Goal: Information Seeking & Learning: Check status

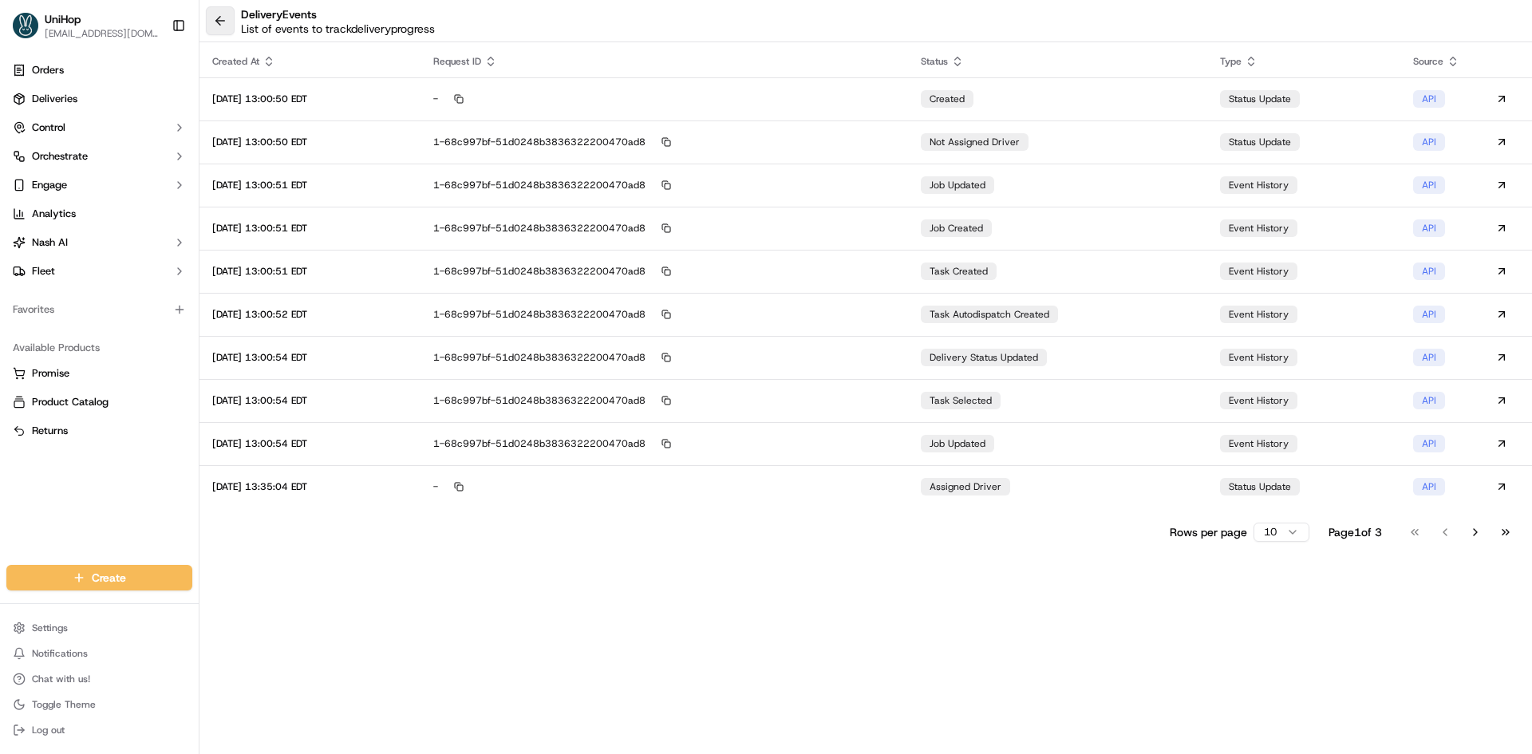
click at [226, 18] on button at bounding box center [220, 20] width 29 height 29
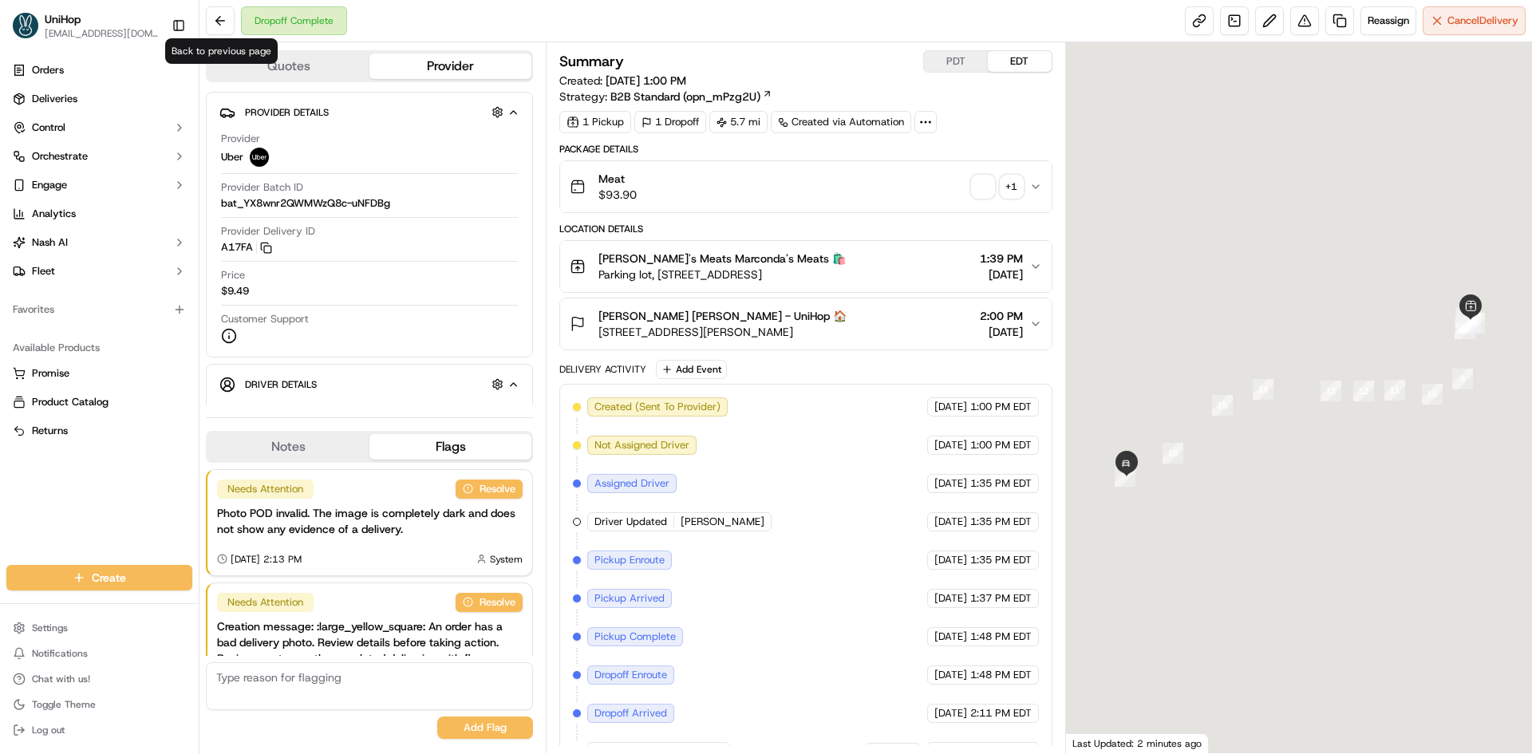
scroll to position [78, 0]
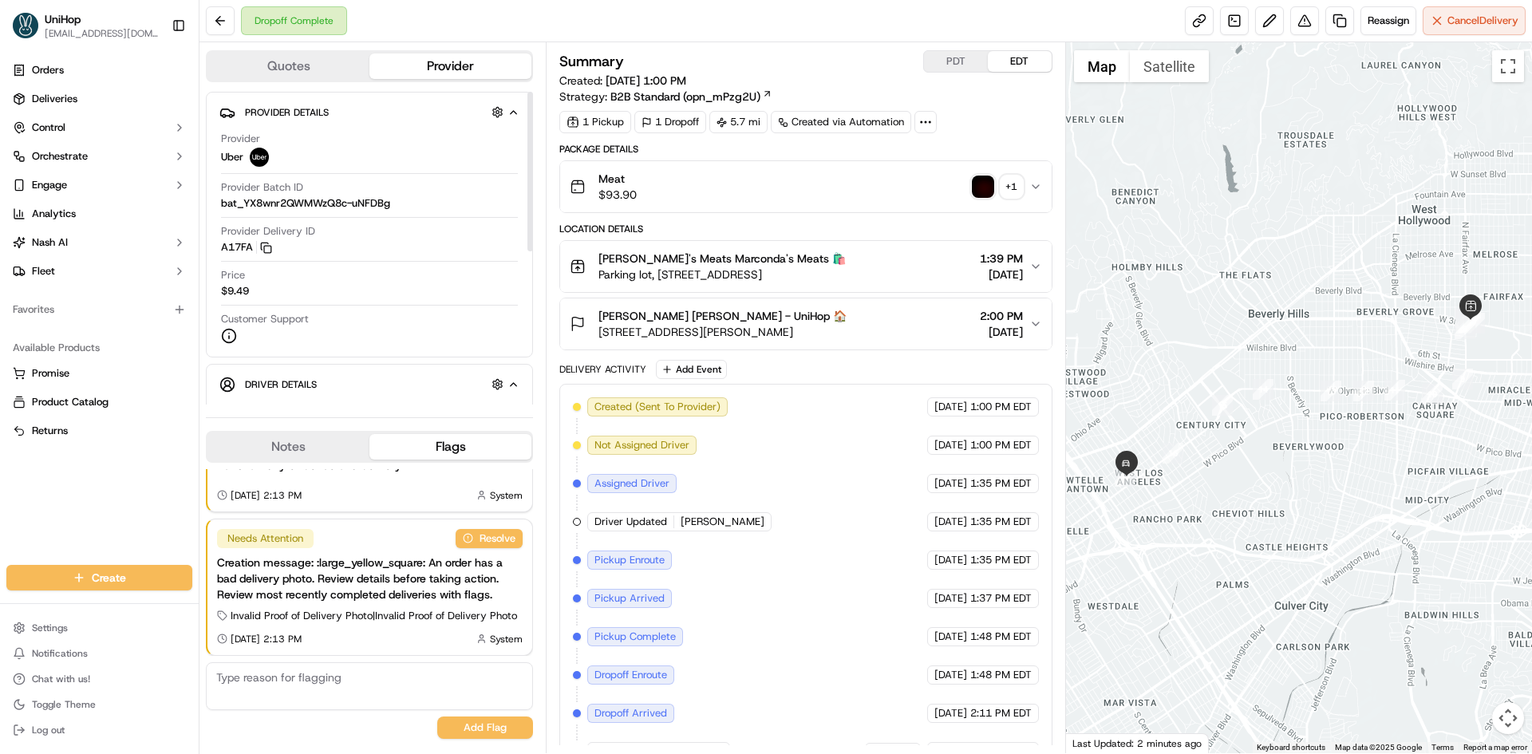
click at [298, 437] on button "Notes" at bounding box center [288, 447] width 162 height 26
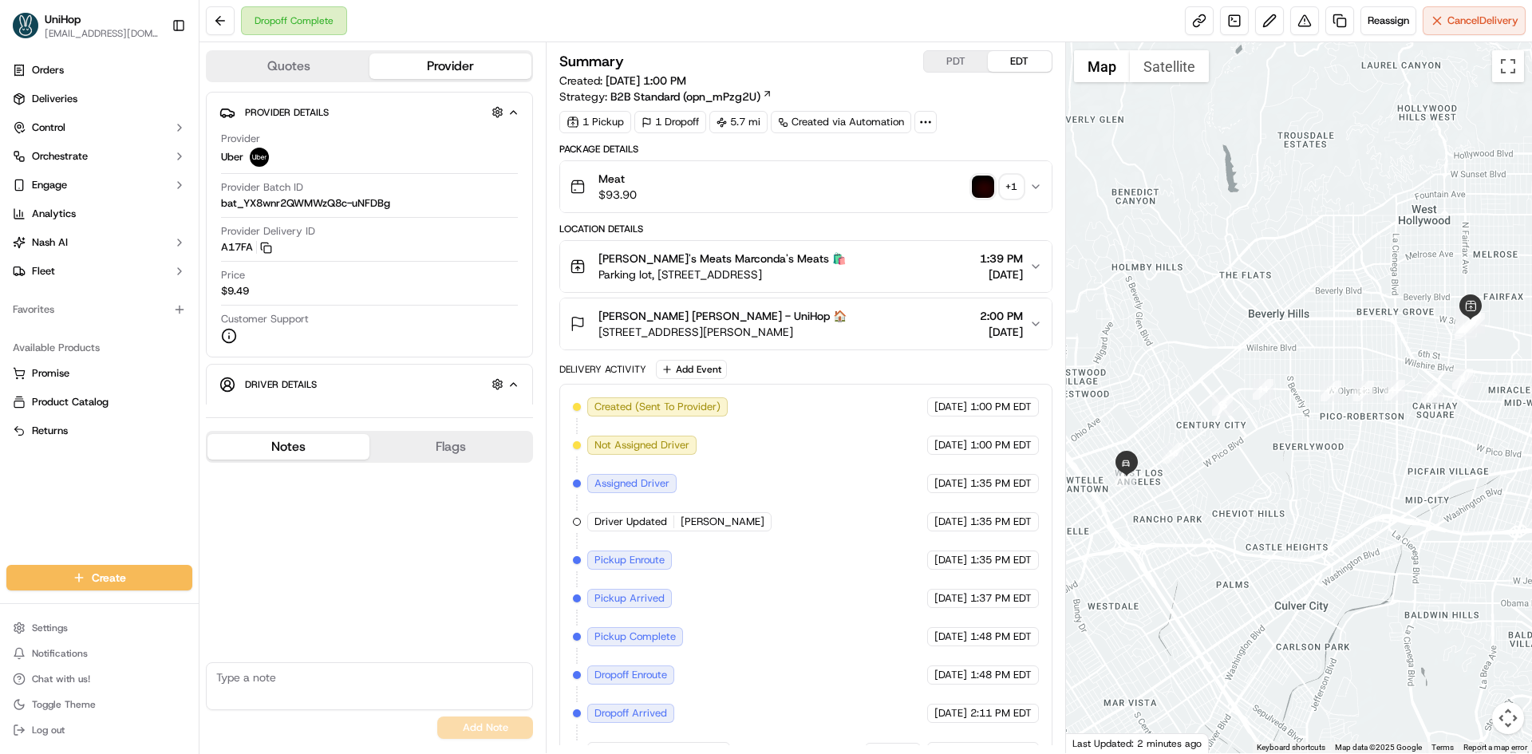
click at [297, 667] on textarea at bounding box center [369, 686] width 327 height 48
type textarea "dd confirmed order was handed to customer"
click at [502, 719] on button "Add Note" at bounding box center [485, 728] width 96 height 22
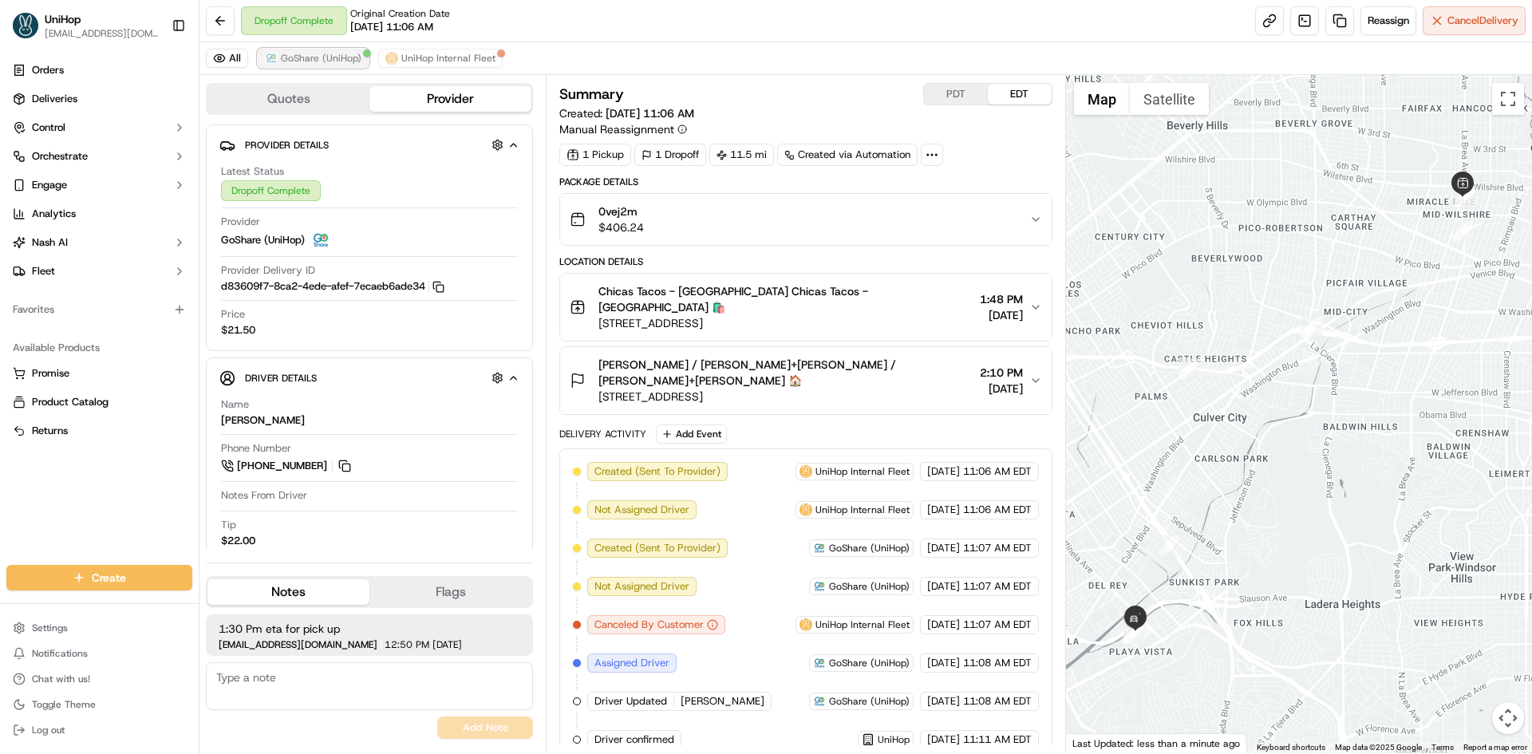
click at [342, 54] on span "GoShare (UniHop)" at bounding box center [321, 58] width 81 height 13
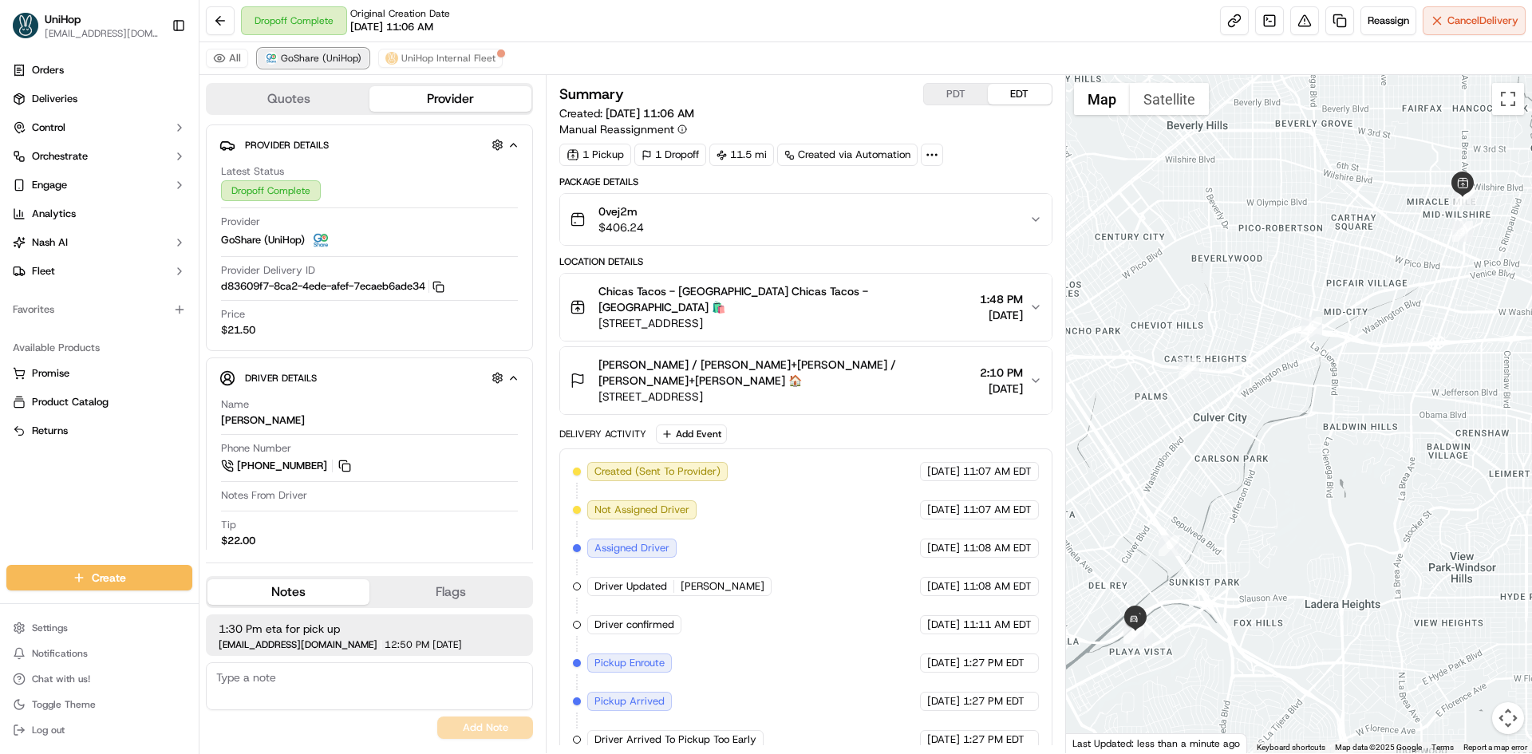
click at [342, 53] on span "GoShare (UniHop)" at bounding box center [321, 58] width 81 height 13
click at [314, 586] on button "Notes" at bounding box center [288, 592] width 162 height 26
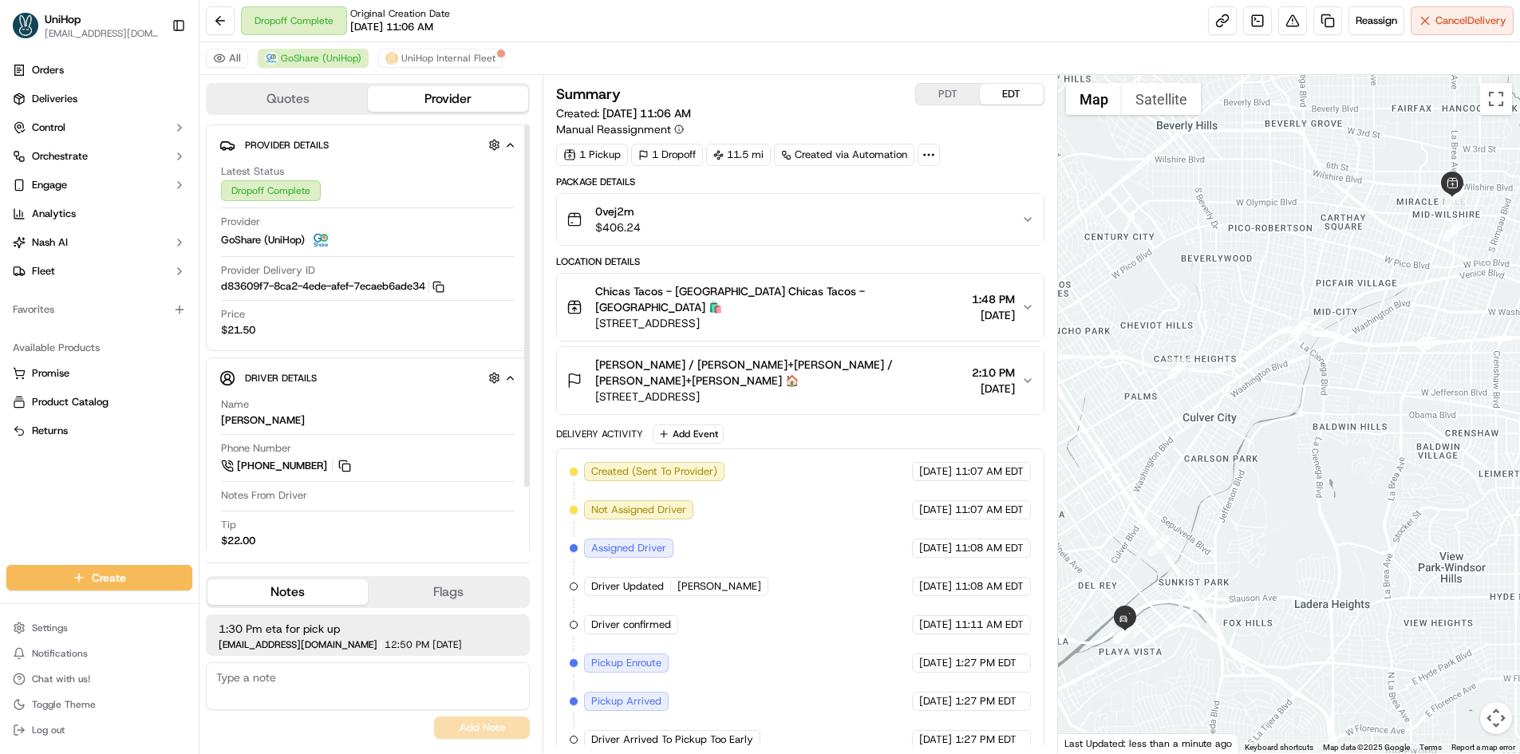
click at [314, 587] on button "Notes" at bounding box center [287, 592] width 160 height 26
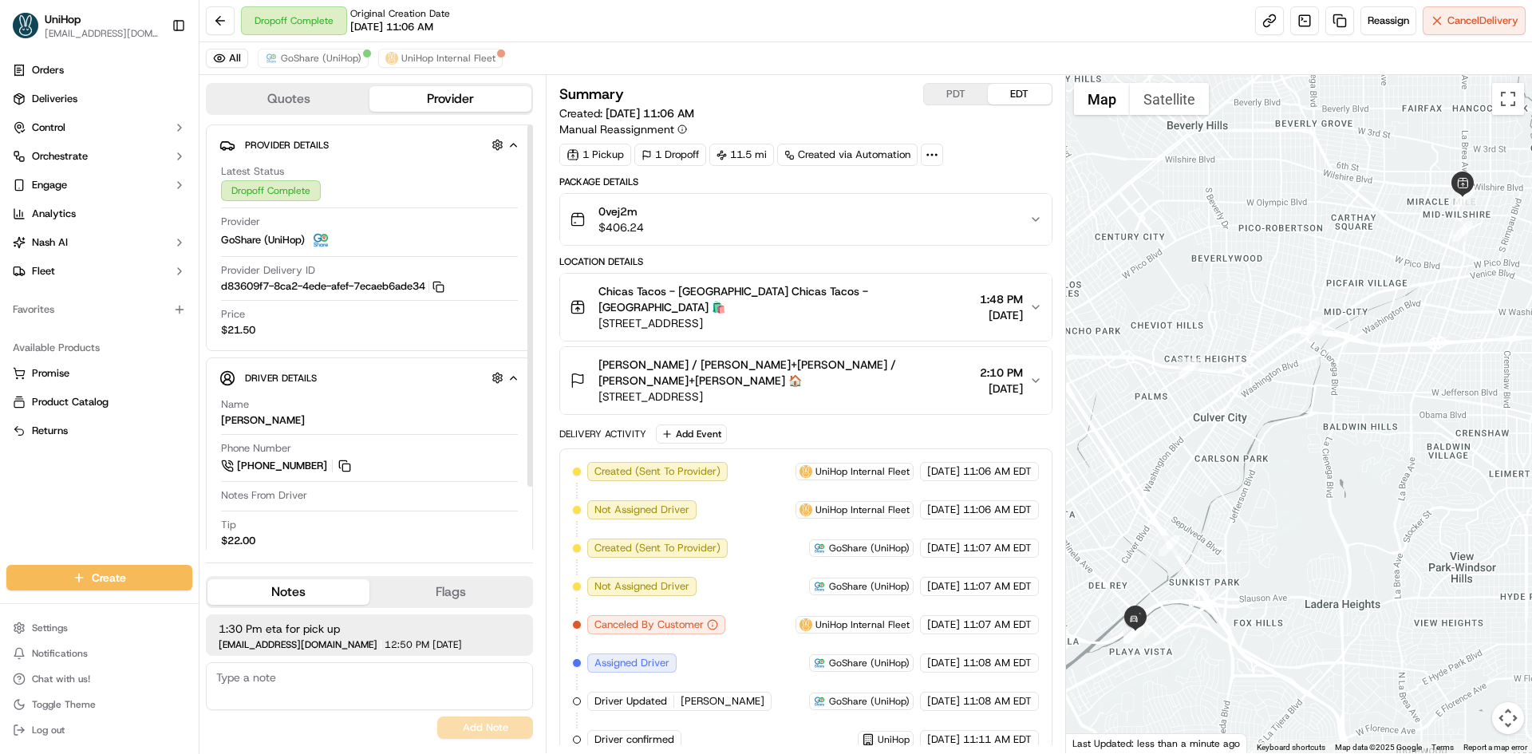
click at [310, 595] on button "Notes" at bounding box center [288, 592] width 162 height 26
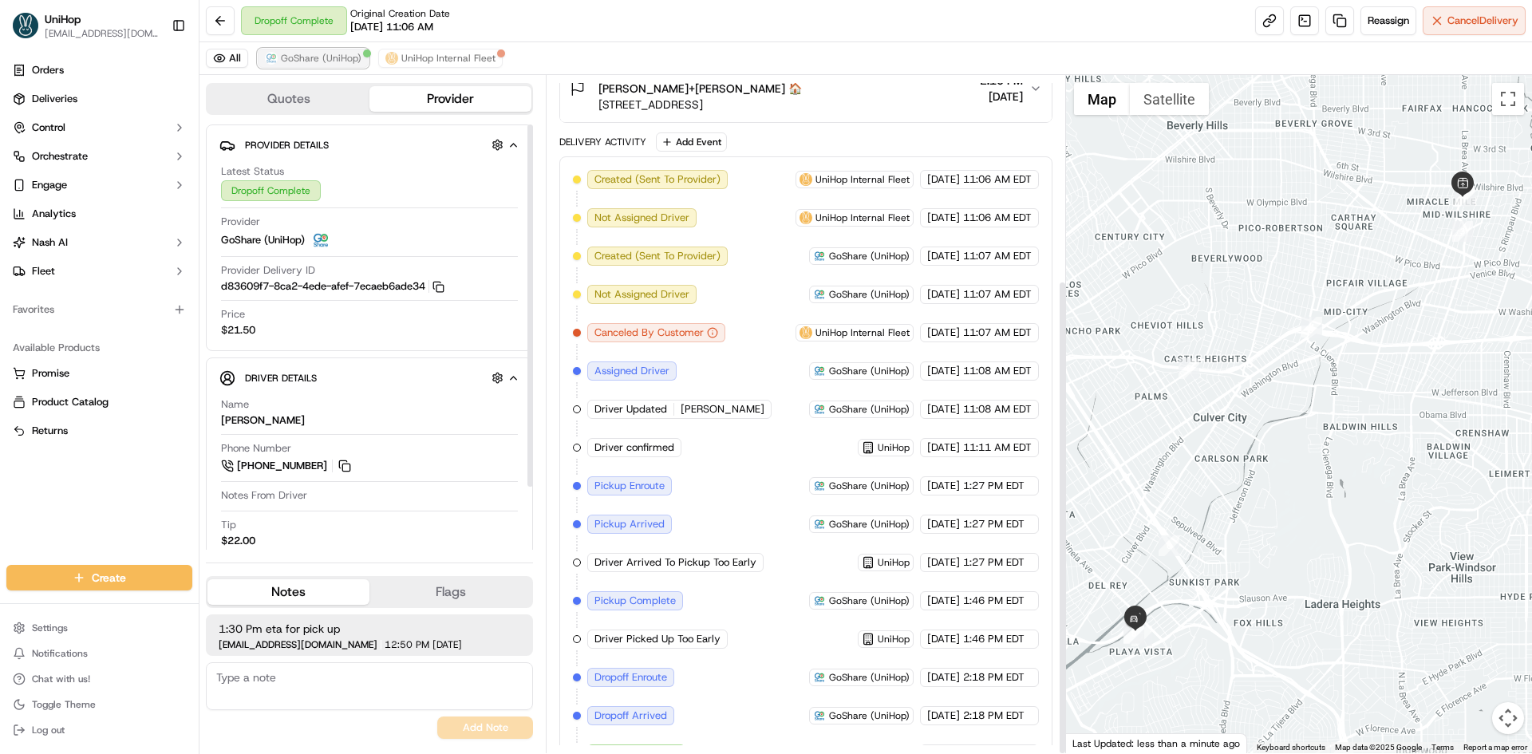
click at [333, 67] on button "GoShare (UniHop)" at bounding box center [313, 58] width 111 height 19
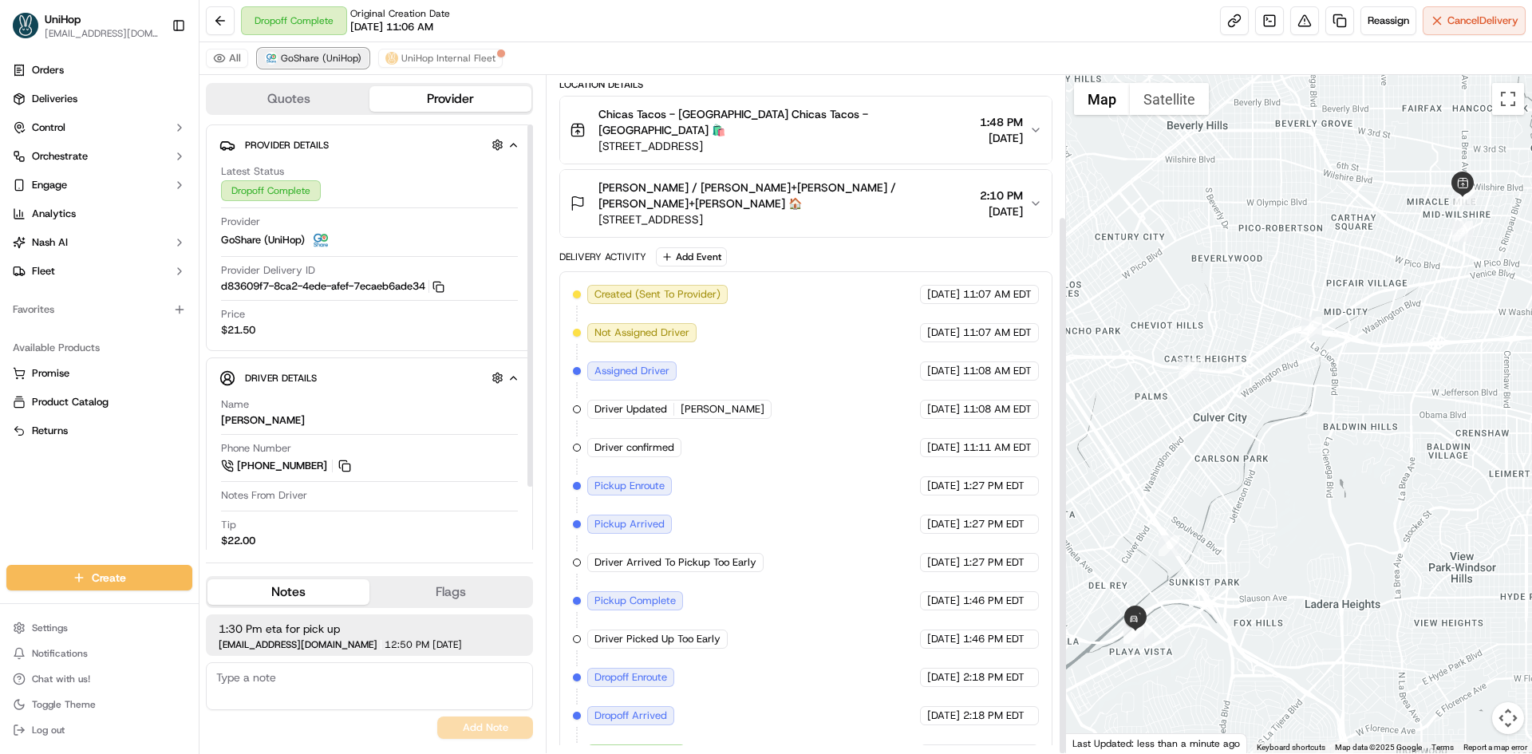
drag, startPoint x: 333, startPoint y: 67, endPoint x: 357, endPoint y: 65, distance: 24.0
click at [336, 66] on button "GoShare (UniHop)" at bounding box center [313, 58] width 111 height 19
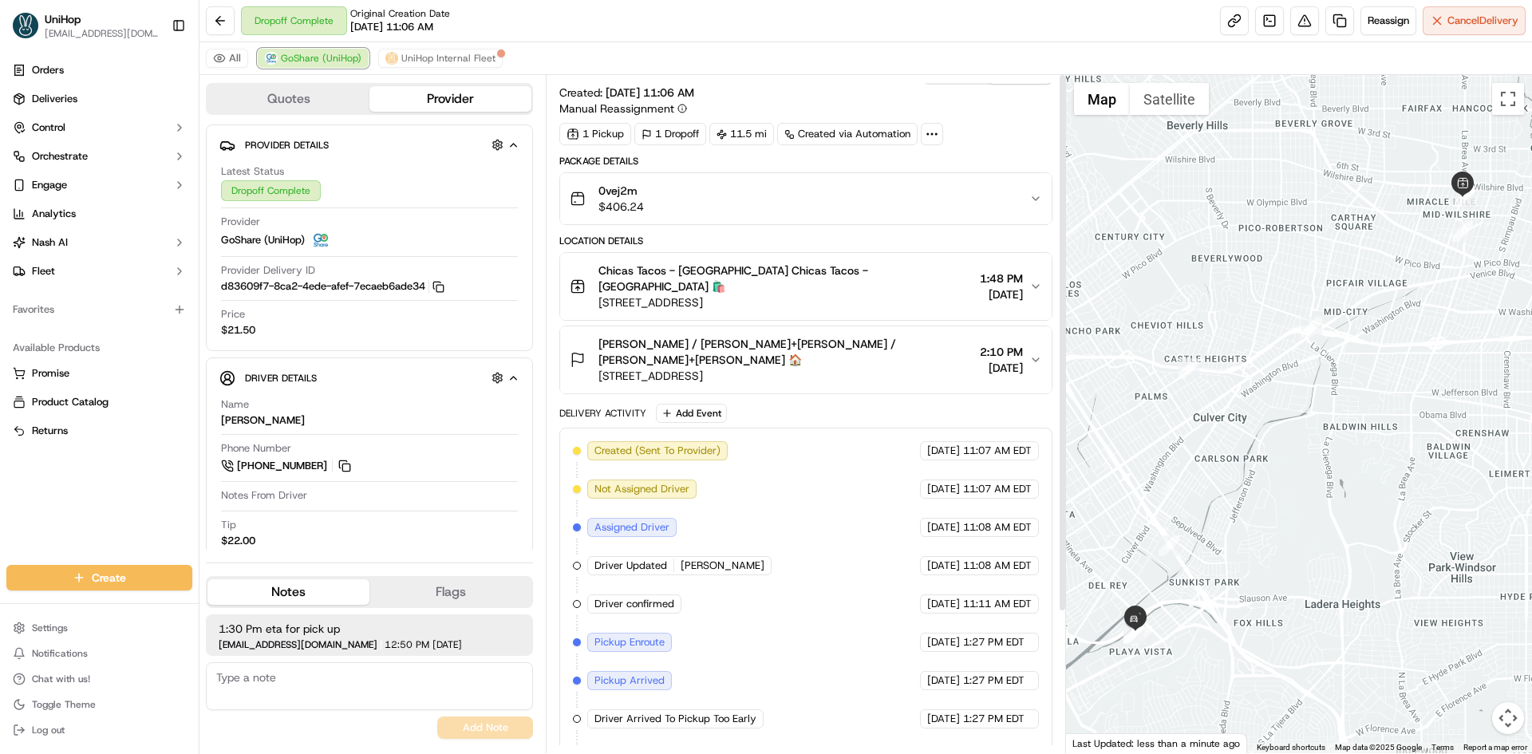
scroll to position [0, 0]
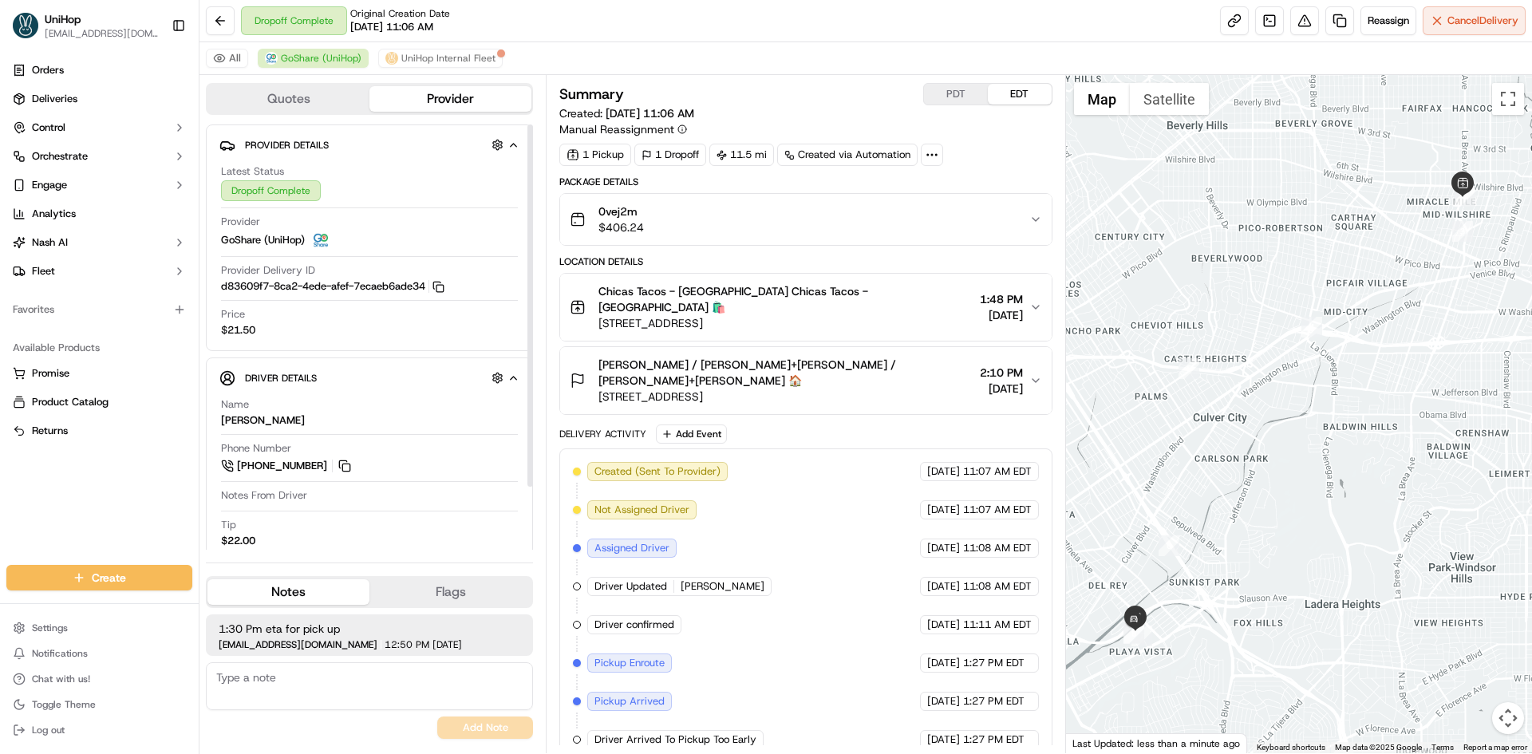
click at [353, 477] on div "Phone Number +1 323 354 6682" at bounding box center [369, 461] width 297 height 41
drag, startPoint x: 351, startPoint y: 468, endPoint x: 347, endPoint y: 421, distance: 48.0
click at [350, 468] on button at bounding box center [345, 466] width 18 height 18
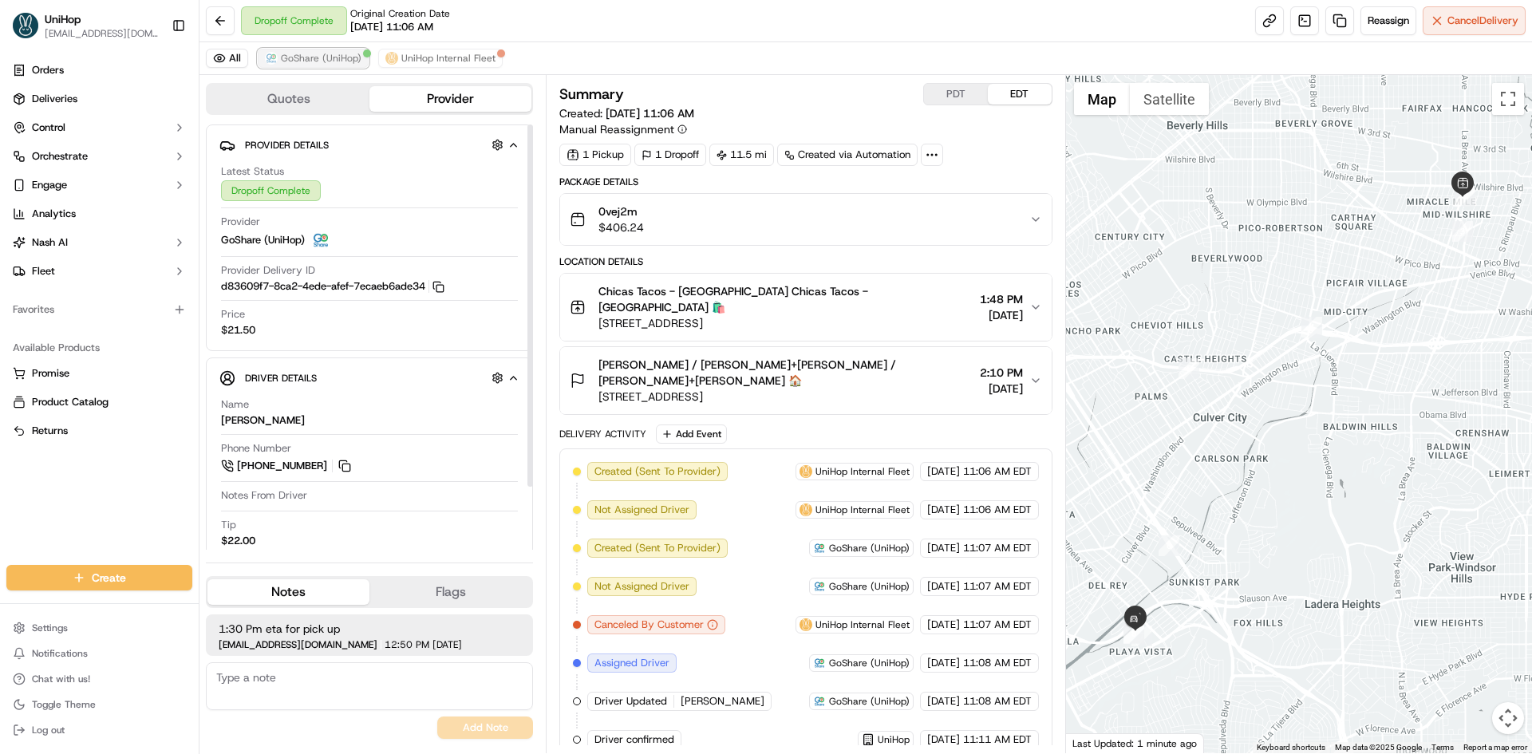
click at [330, 55] on span "GoShare (UniHop)" at bounding box center [321, 58] width 81 height 13
drag, startPoint x: 330, startPoint y: 55, endPoint x: 421, endPoint y: 113, distance: 108.7
click at [333, 57] on span "GoShare (UniHop)" at bounding box center [321, 58] width 81 height 13
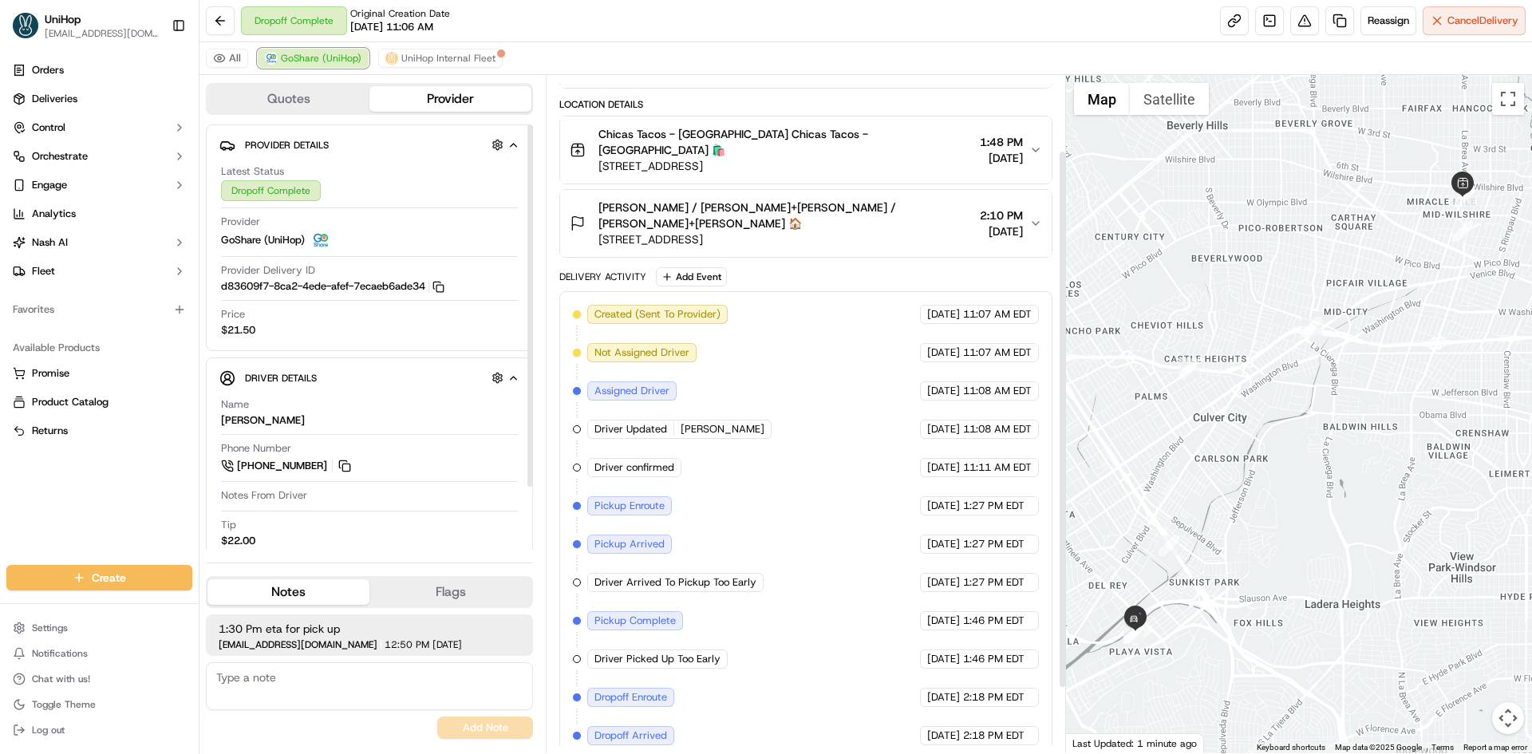
scroll to position [177, 0]
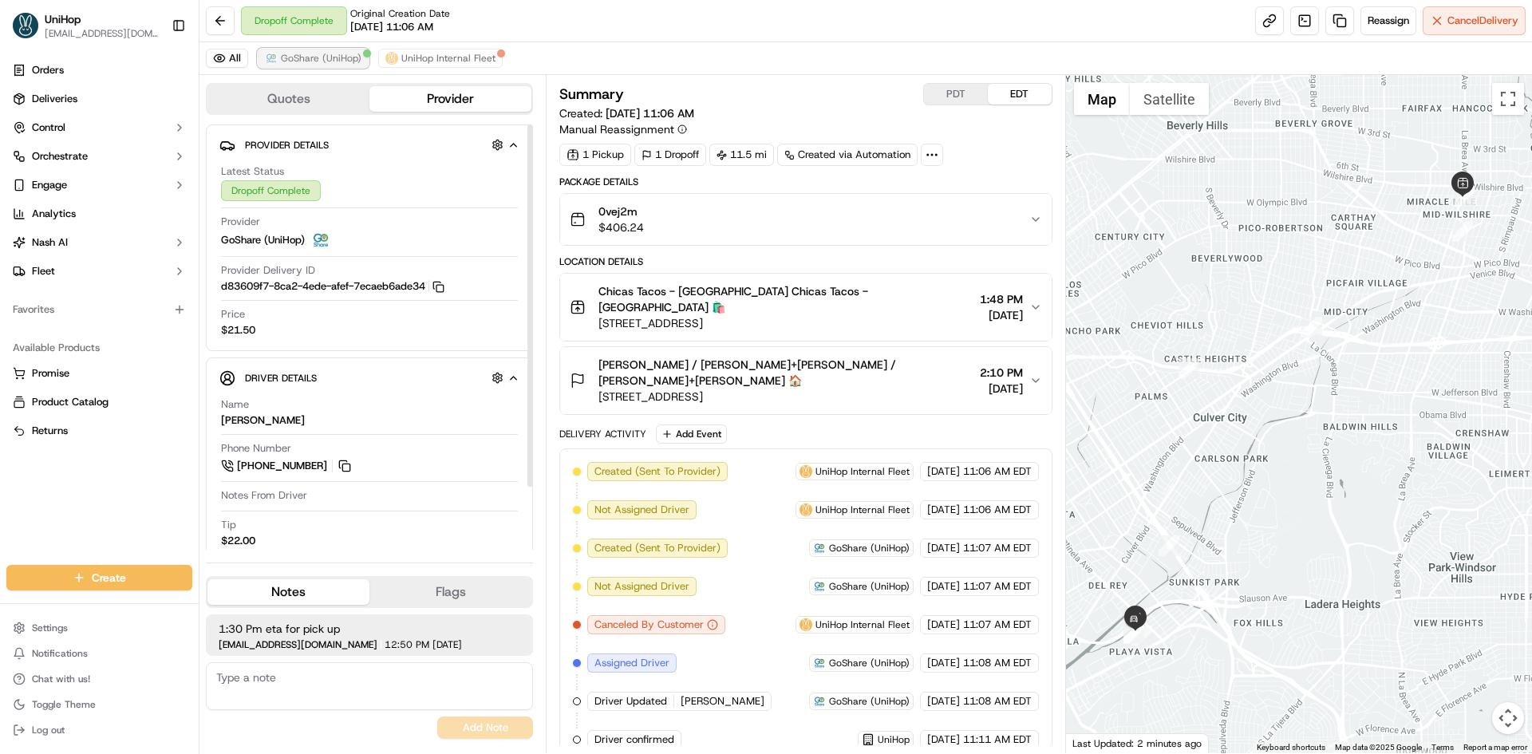
click at [289, 63] on span "GoShare (UniHop)" at bounding box center [321, 58] width 81 height 13
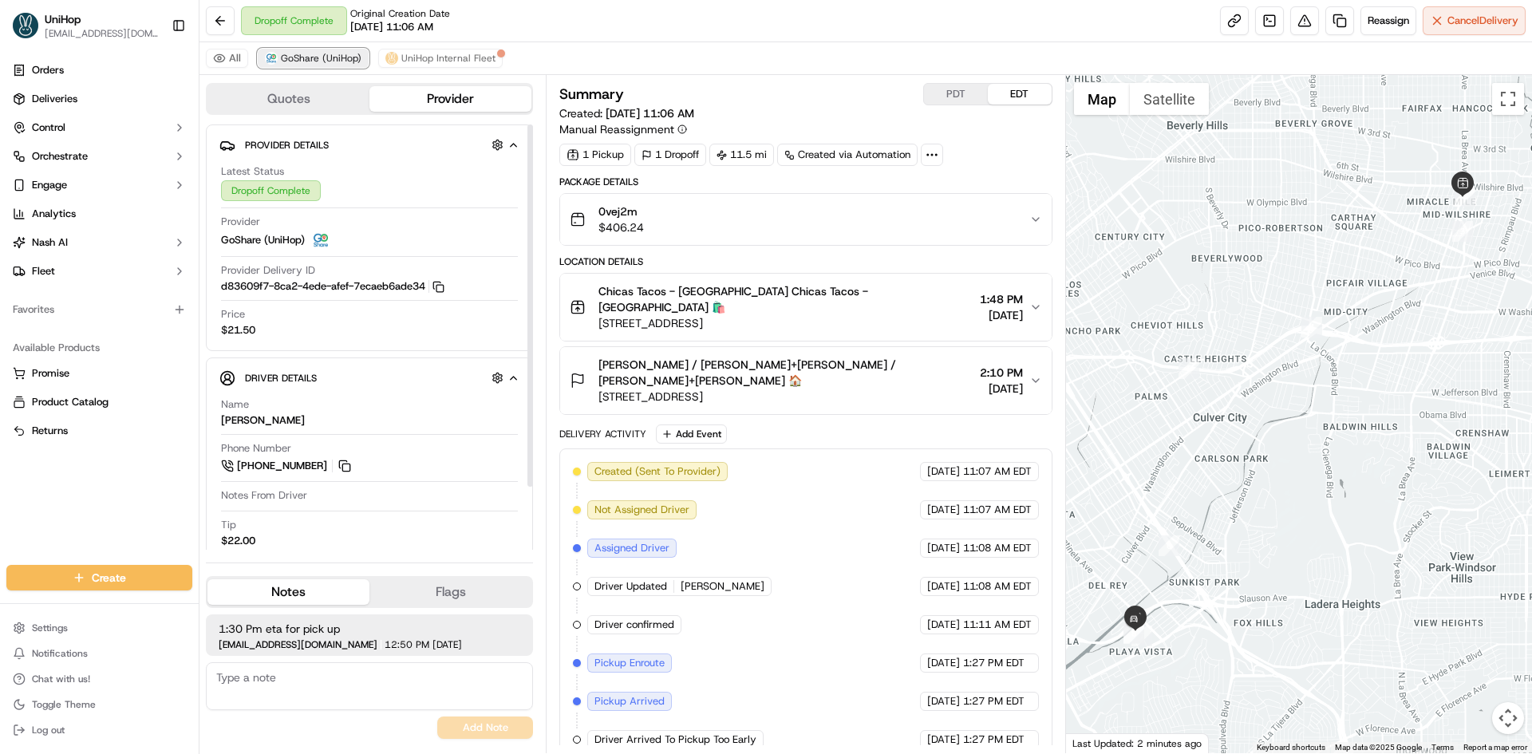
click at [289, 63] on span "GoShare (UniHop)" at bounding box center [321, 58] width 81 height 13
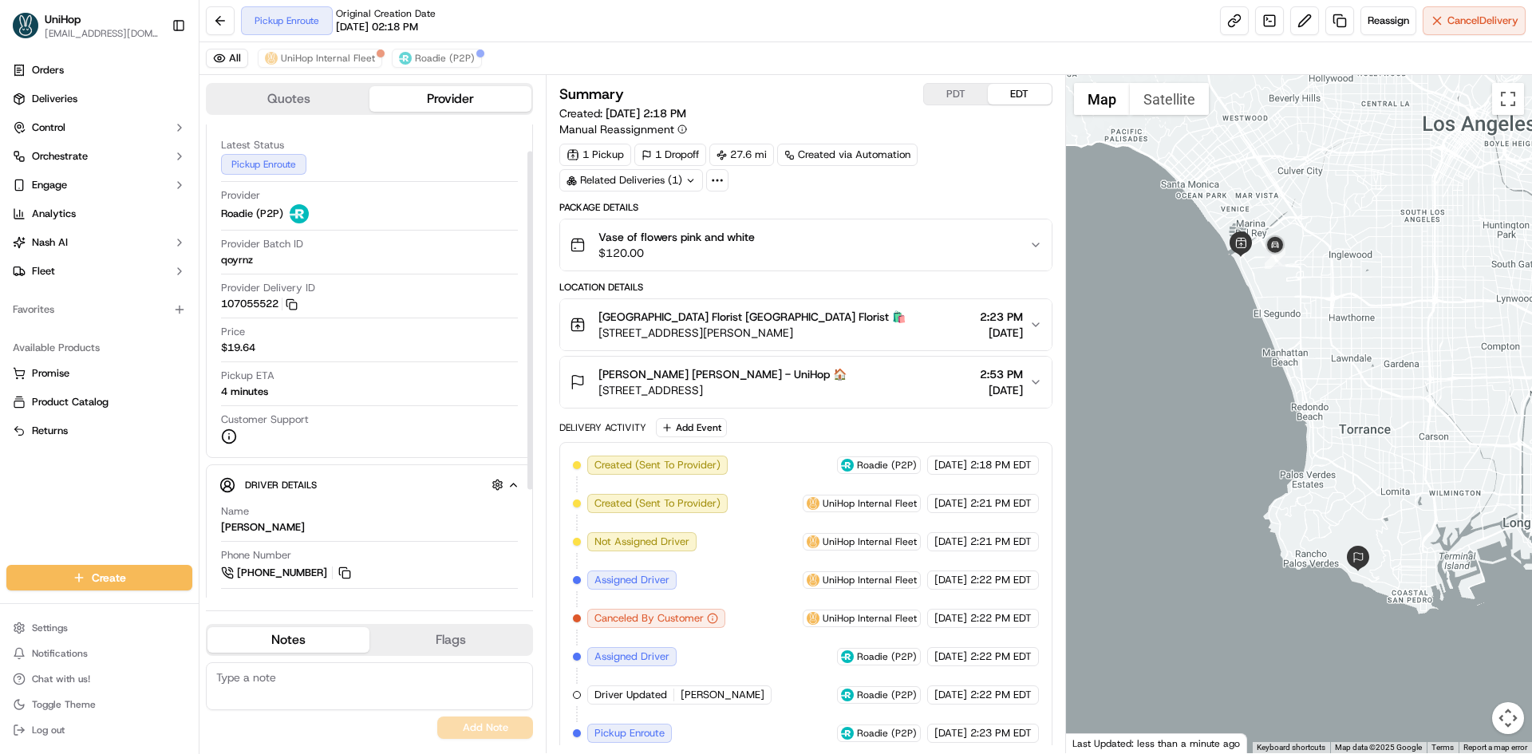
scroll to position [80, 0]
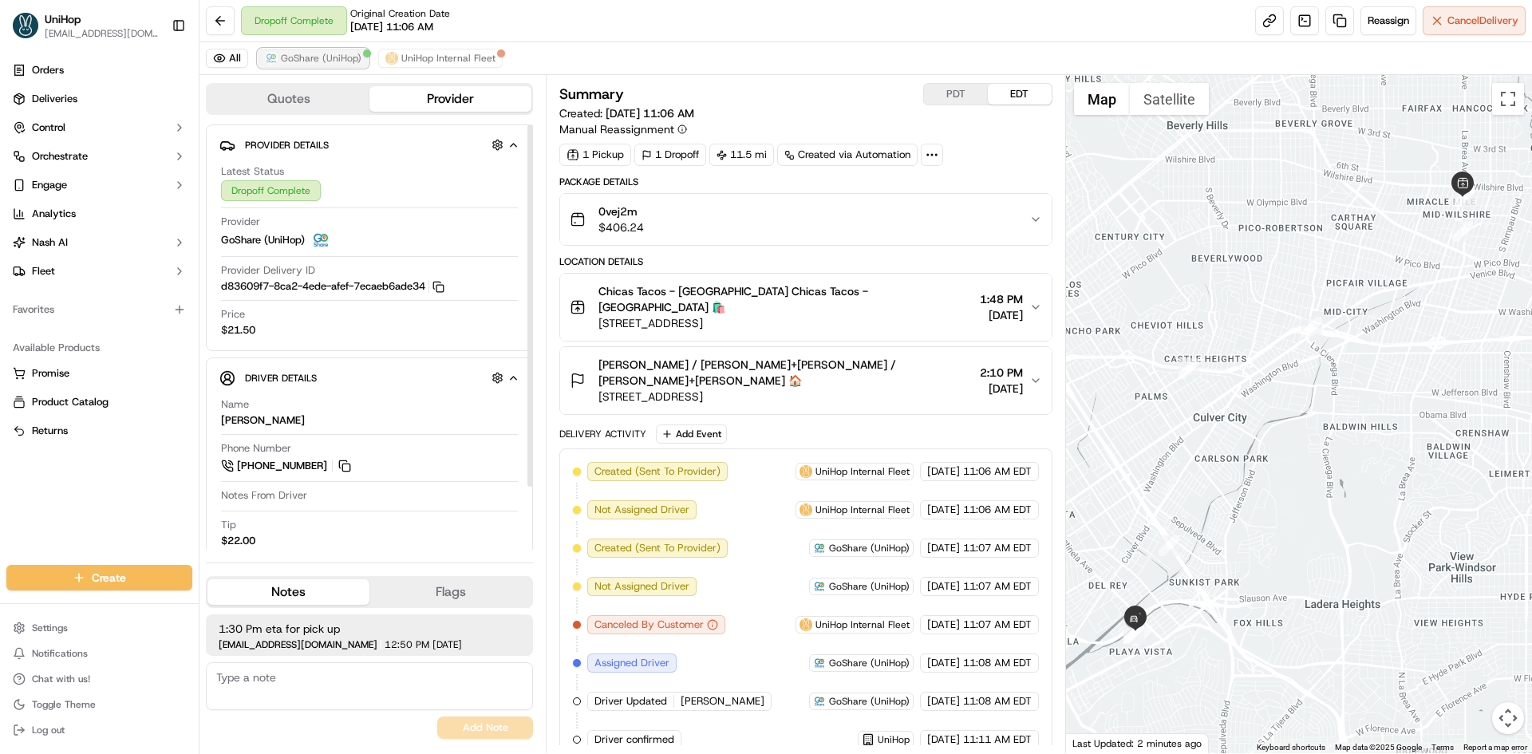
click at [326, 55] on span "GoShare (UniHop)" at bounding box center [321, 58] width 81 height 13
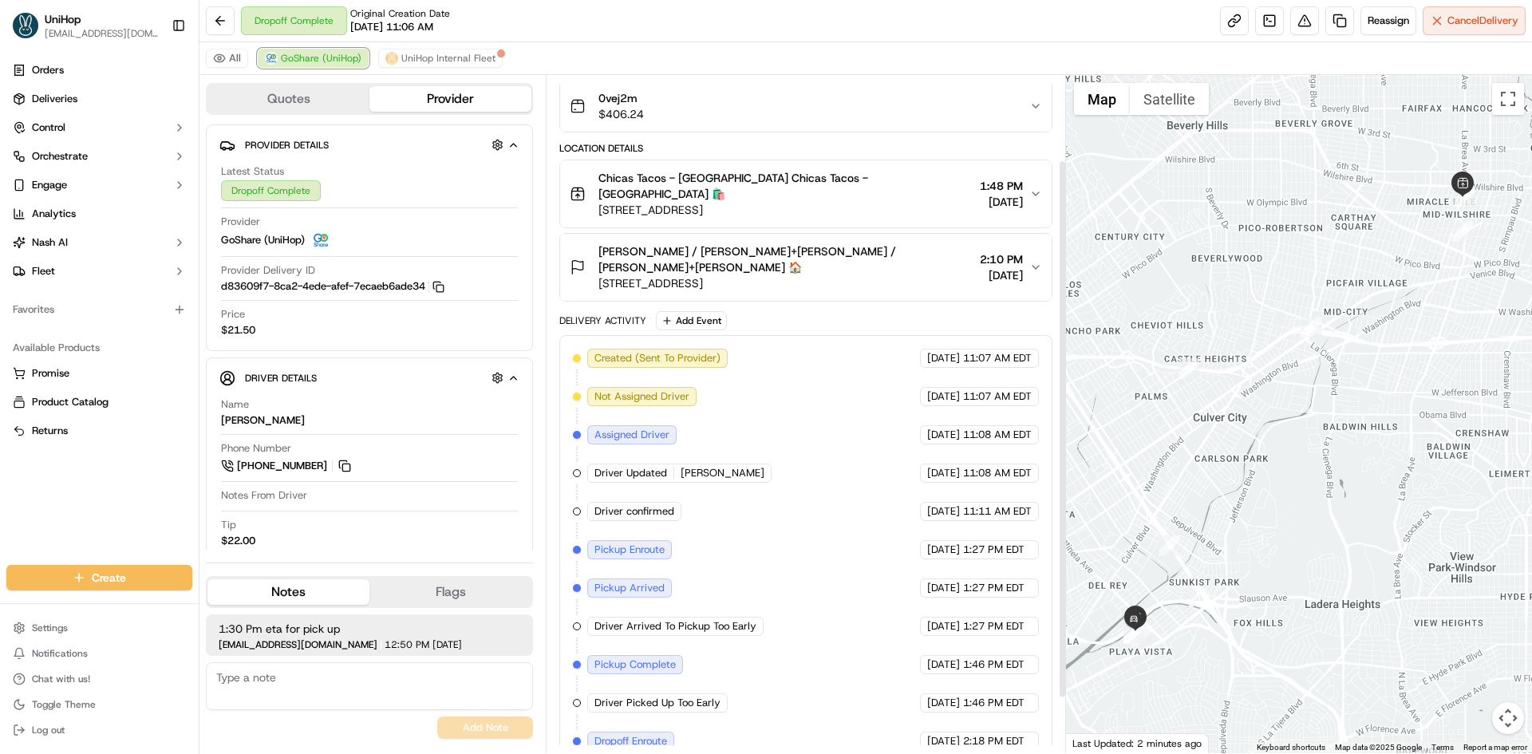
scroll to position [177, 0]
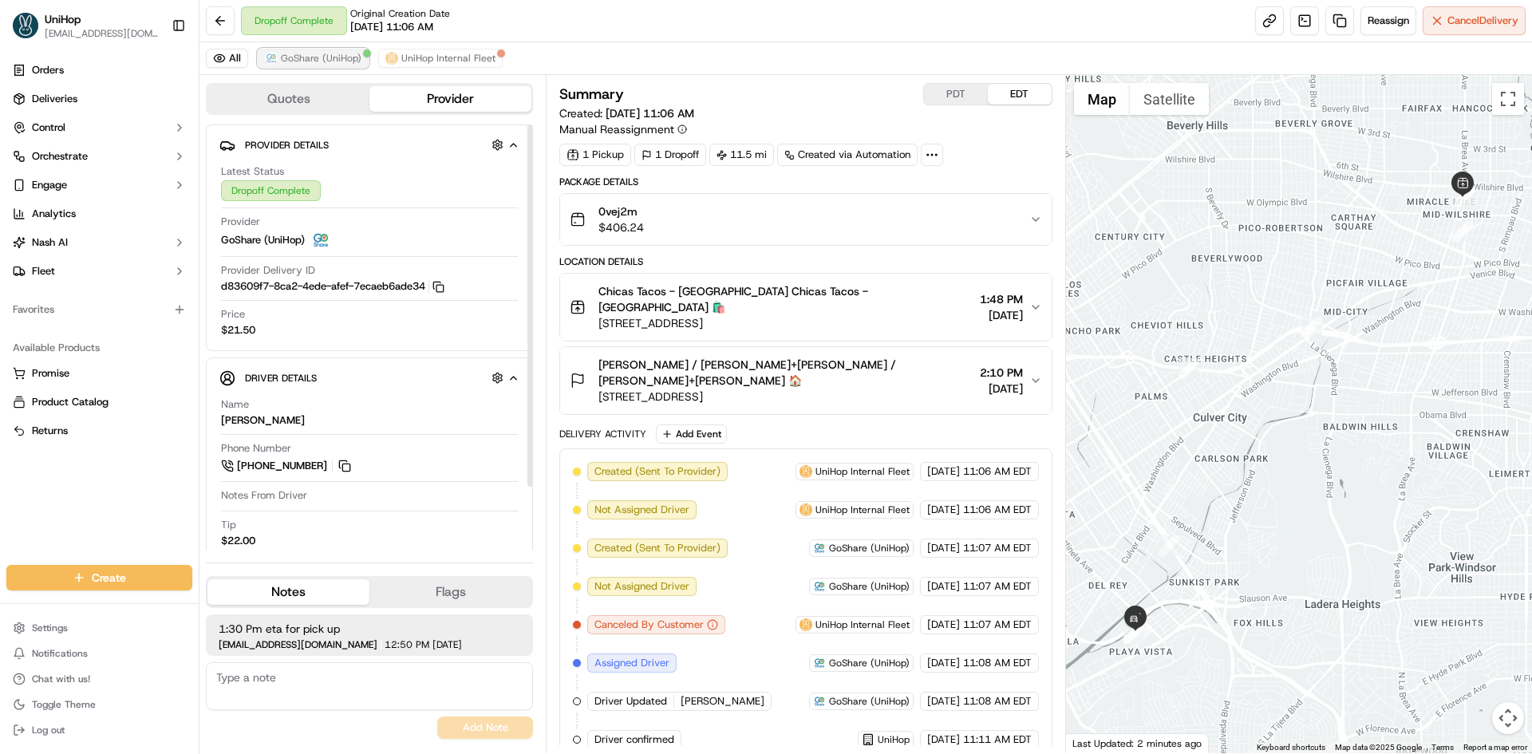
click at [332, 58] on span "GoShare (UniHop)" at bounding box center [321, 58] width 81 height 13
click at [1018, 221] on img "button" at bounding box center [1012, 219] width 22 height 22
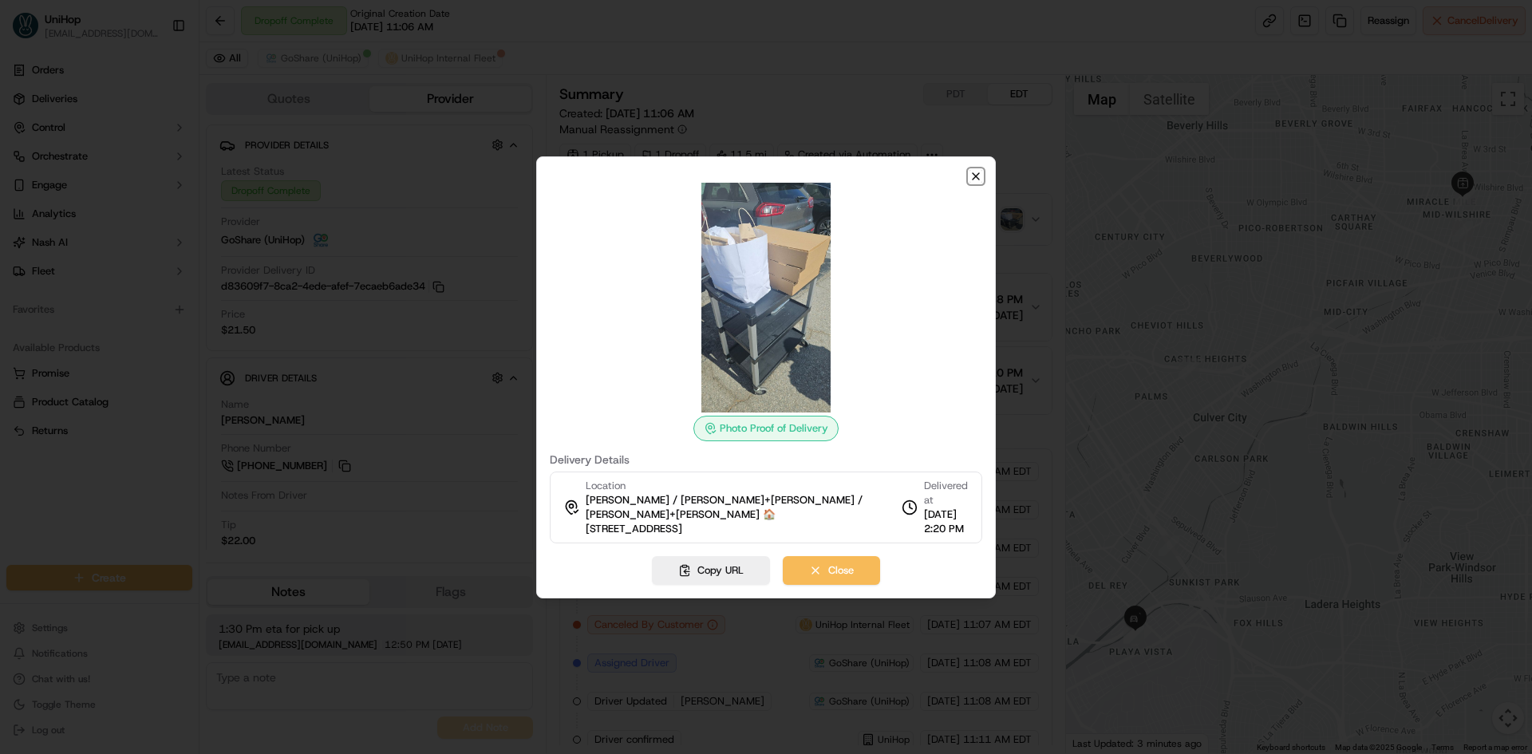
click at [978, 182] on icon "button" at bounding box center [976, 176] width 13 height 13
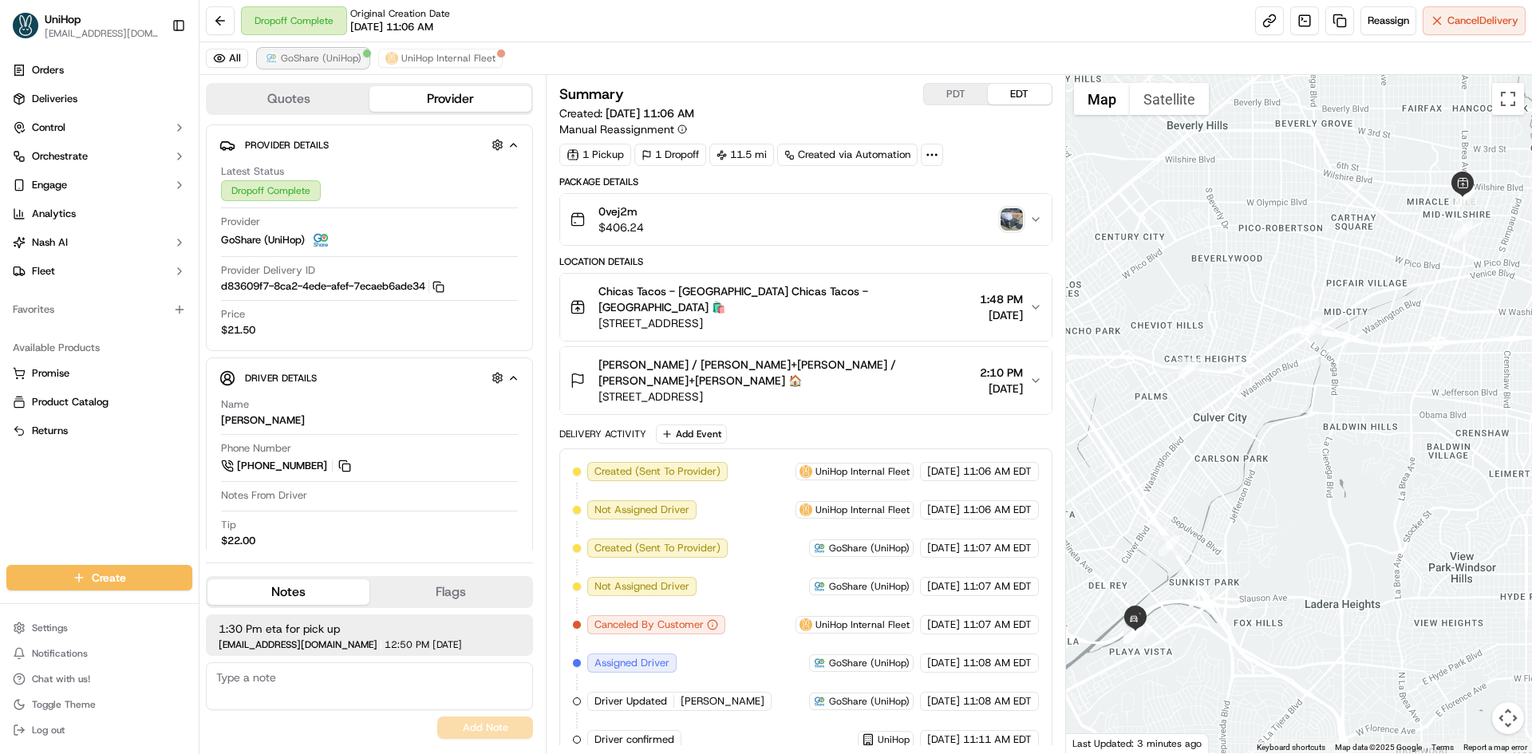
click at [320, 65] on button "GoShare (UniHop)" at bounding box center [313, 58] width 111 height 19
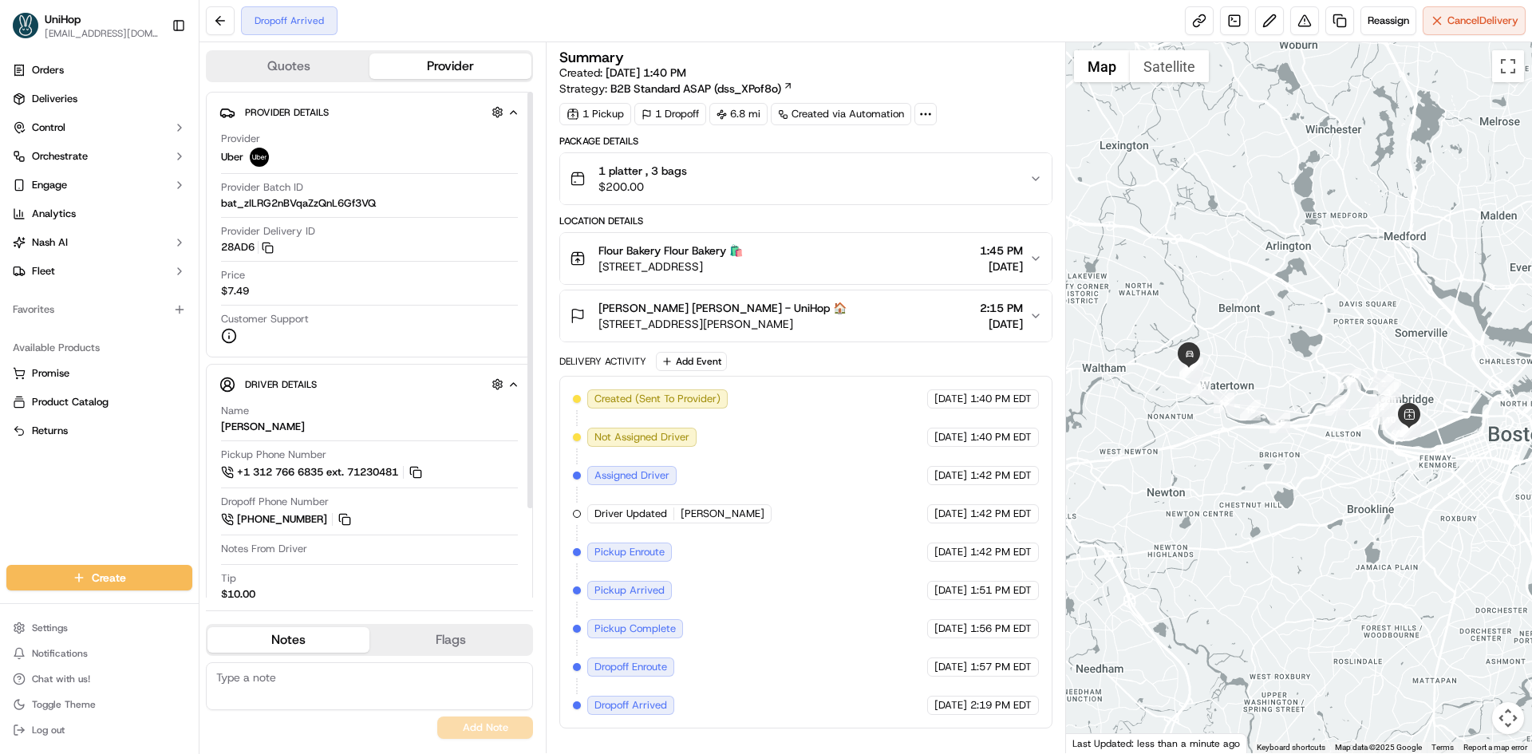
click at [792, 318] on span "[STREET_ADDRESS][PERSON_NAME]" at bounding box center [722, 324] width 248 height 16
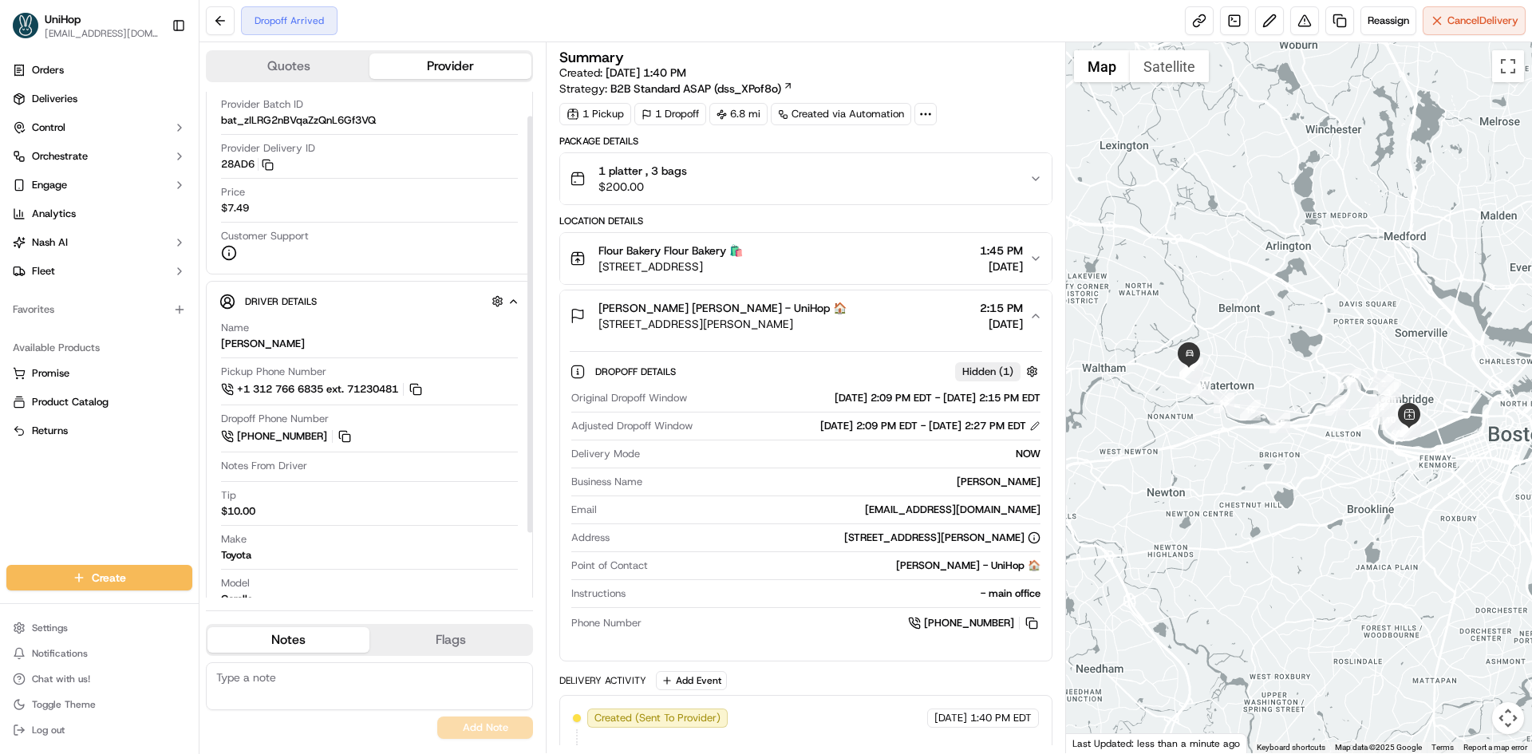
scroll to position [109, 0]
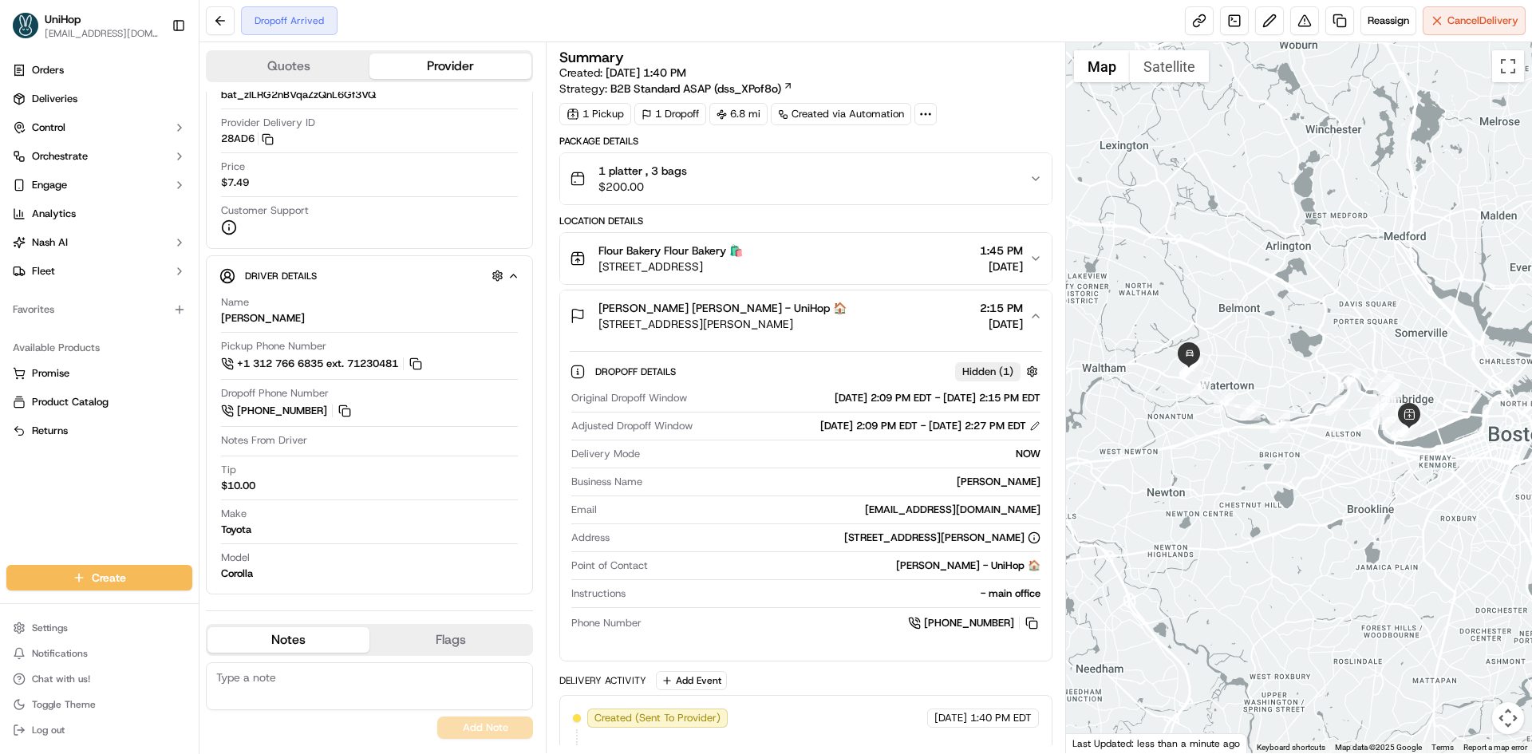
click at [853, 326] on div "Lauren Hohrer Lauren Hohrer - UniHop 🏠 246 Warren St, Watertown, MA 02472, USA …" at bounding box center [799, 316] width 459 height 32
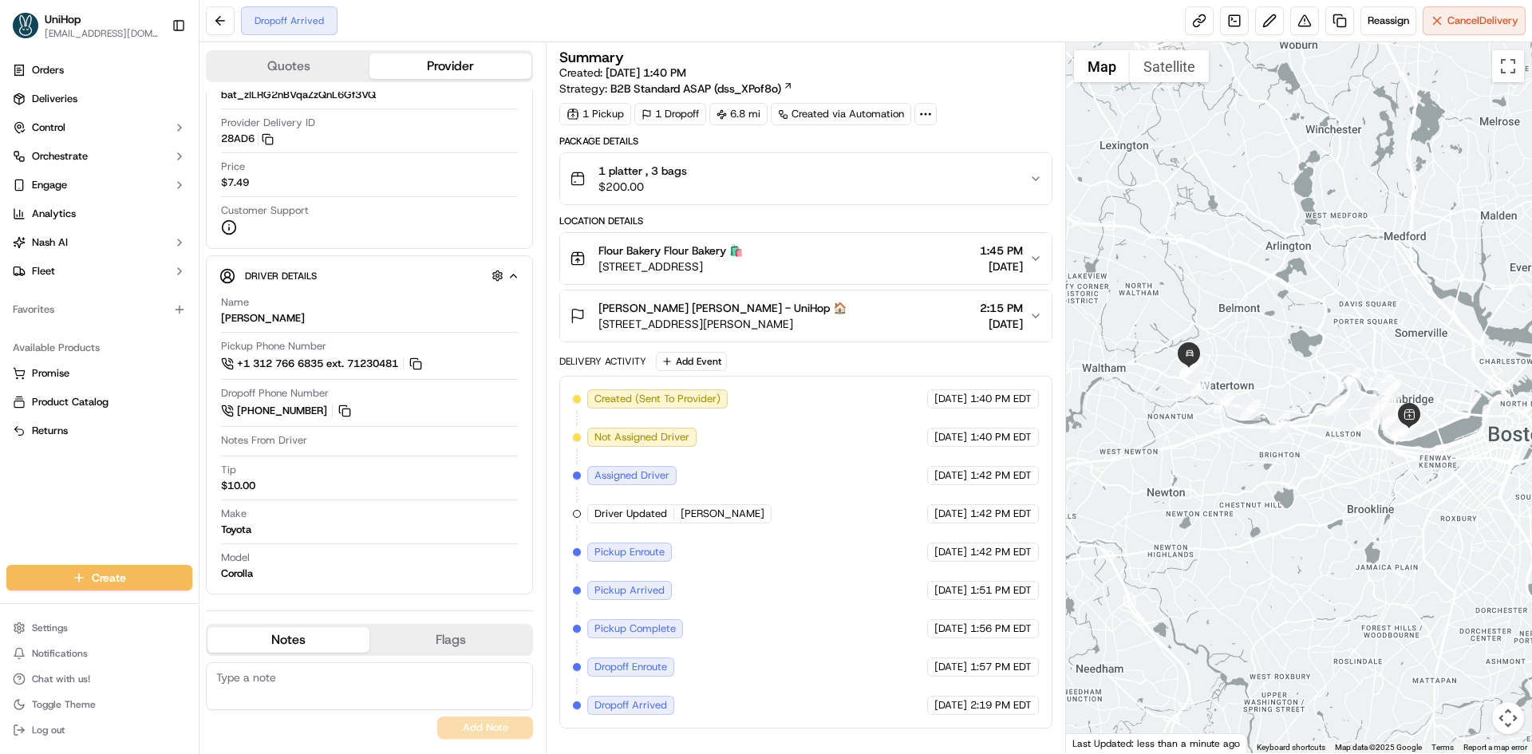
click at [839, 203] on button "1 platter , 3 bags $200.00" at bounding box center [805, 178] width 491 height 51
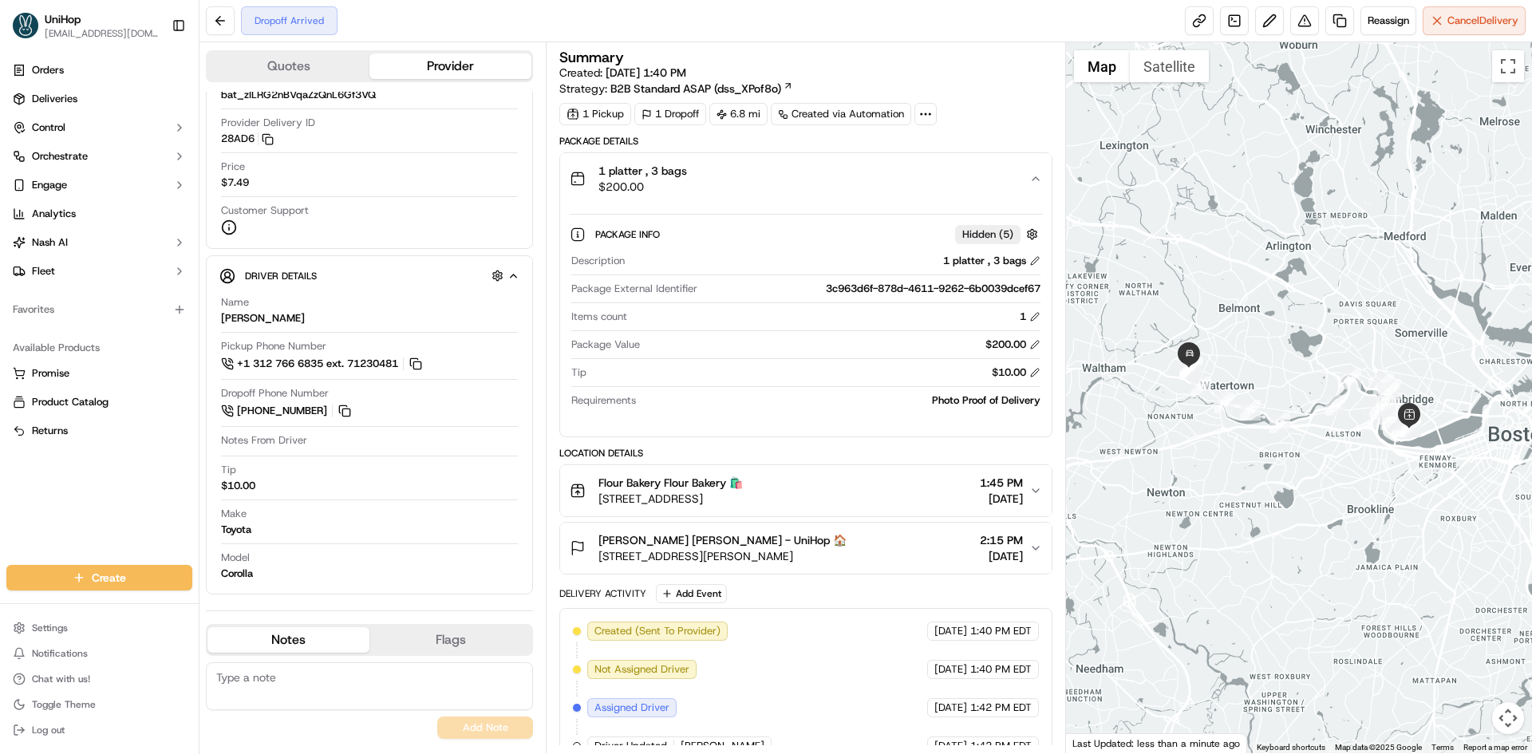
click at [835, 176] on div "1 platter , 3 bags $200.00" at bounding box center [799, 179] width 459 height 32
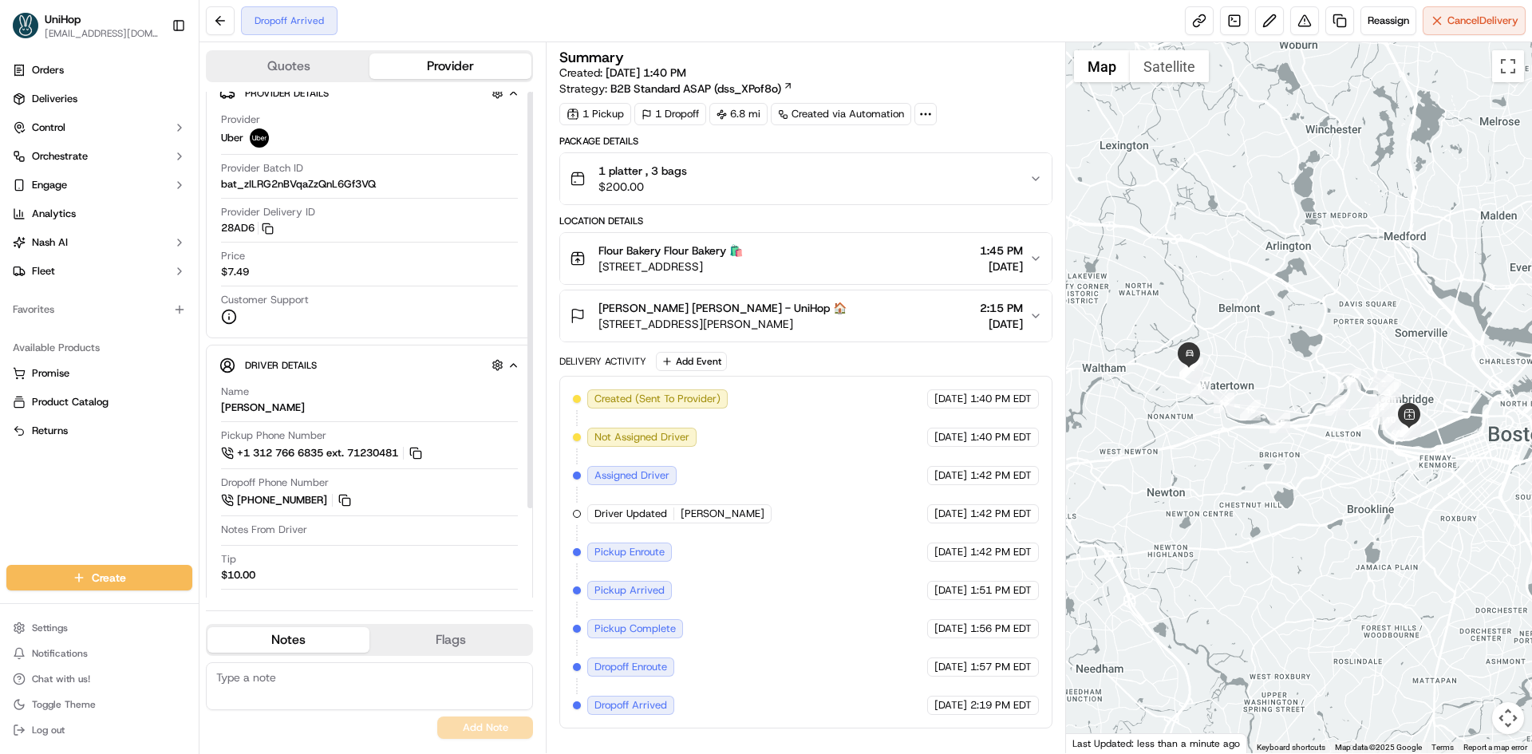
scroll to position [0, 0]
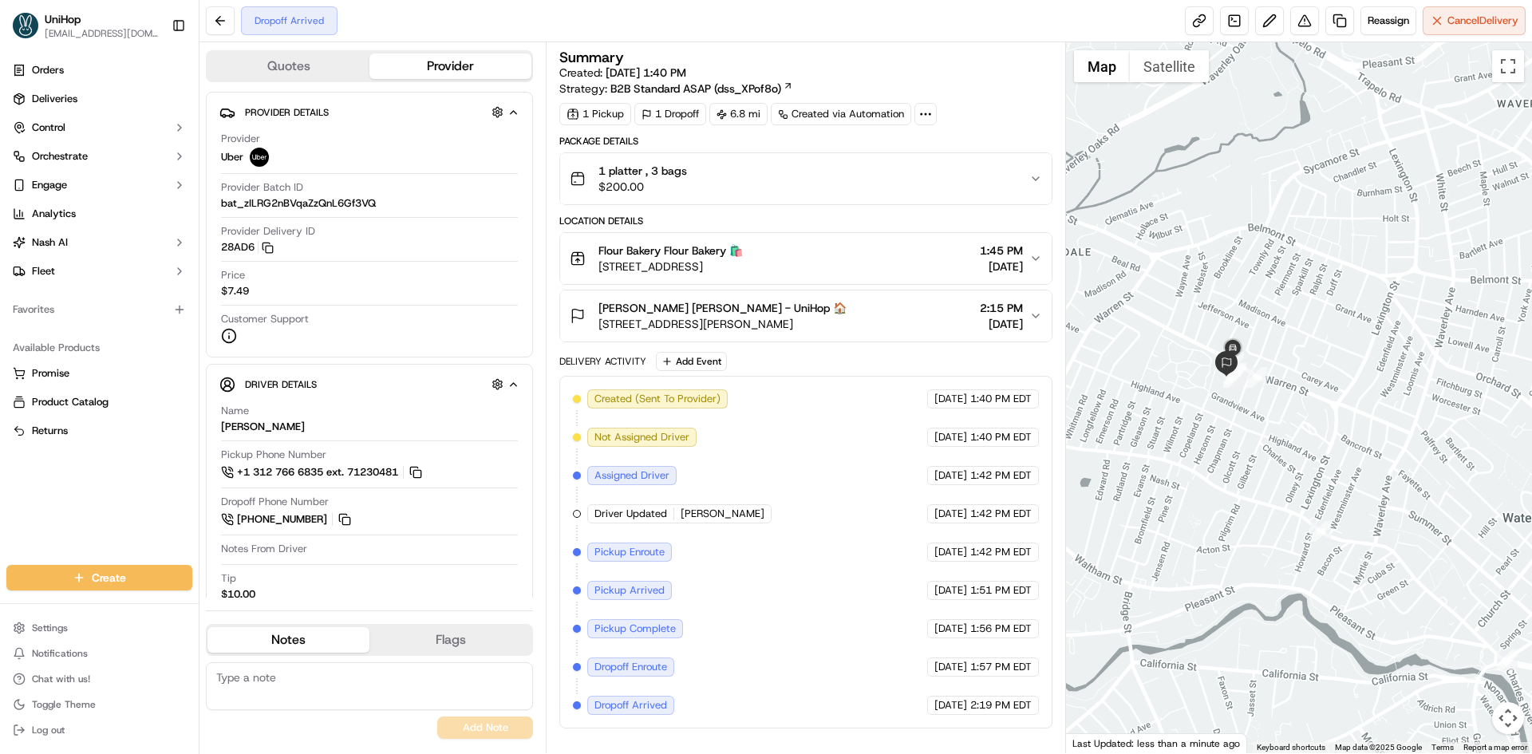
drag, startPoint x: 846, startPoint y: 322, endPoint x: 598, endPoint y: 328, distance: 248.3
click at [598, 328] on div "Lauren Hohrer Lauren Hohrer - UniHop 🏠 246 Warren St, Watertown, MA 02472, USA …" at bounding box center [799, 316] width 459 height 32
click at [1010, 176] on img "button" at bounding box center [1012, 179] width 22 height 22
click at [1003, 176] on img "button" at bounding box center [1012, 179] width 22 height 22
click at [997, 177] on div "1 platter , 3 bags $200.00" at bounding box center [799, 179] width 459 height 32
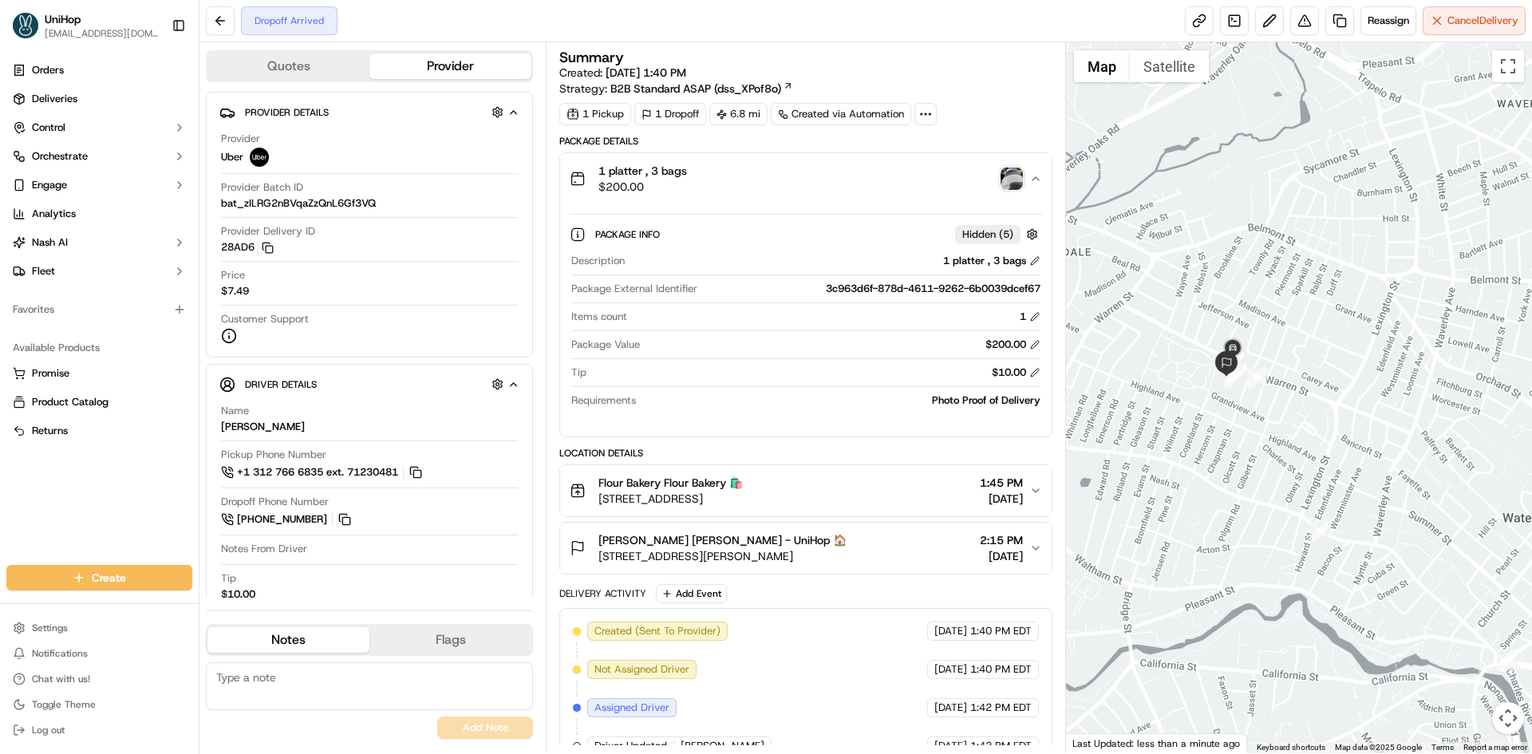
click at [1005, 179] on img "button" at bounding box center [1012, 179] width 22 height 22
click at [802, 192] on div "1 platter , 3 bags $200.00" at bounding box center [799, 179] width 459 height 32
click at [1016, 178] on img "button" at bounding box center [1012, 179] width 22 height 22
click at [826, 182] on div "1 platter , 3 bags $200.00" at bounding box center [799, 179] width 459 height 32
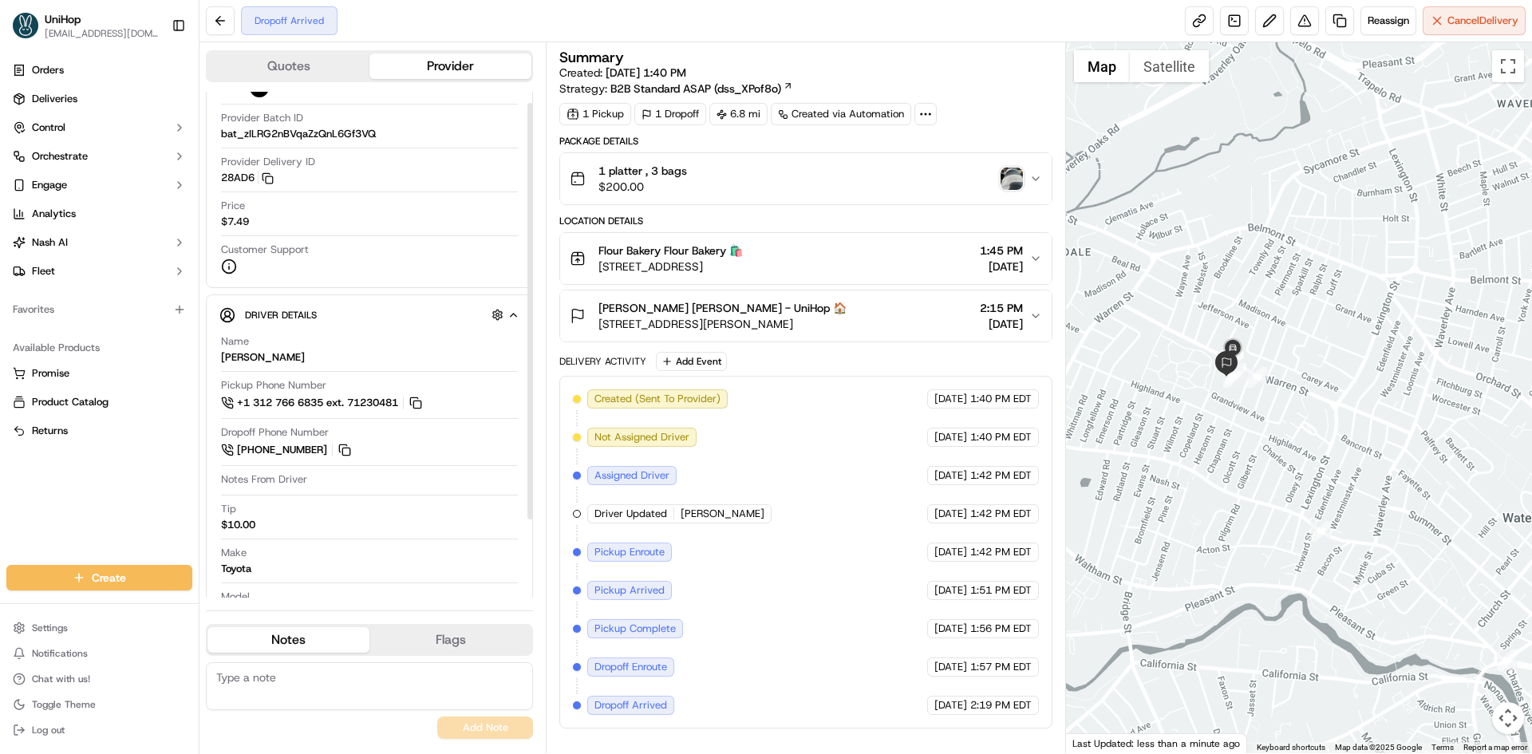
scroll to position [109, 0]
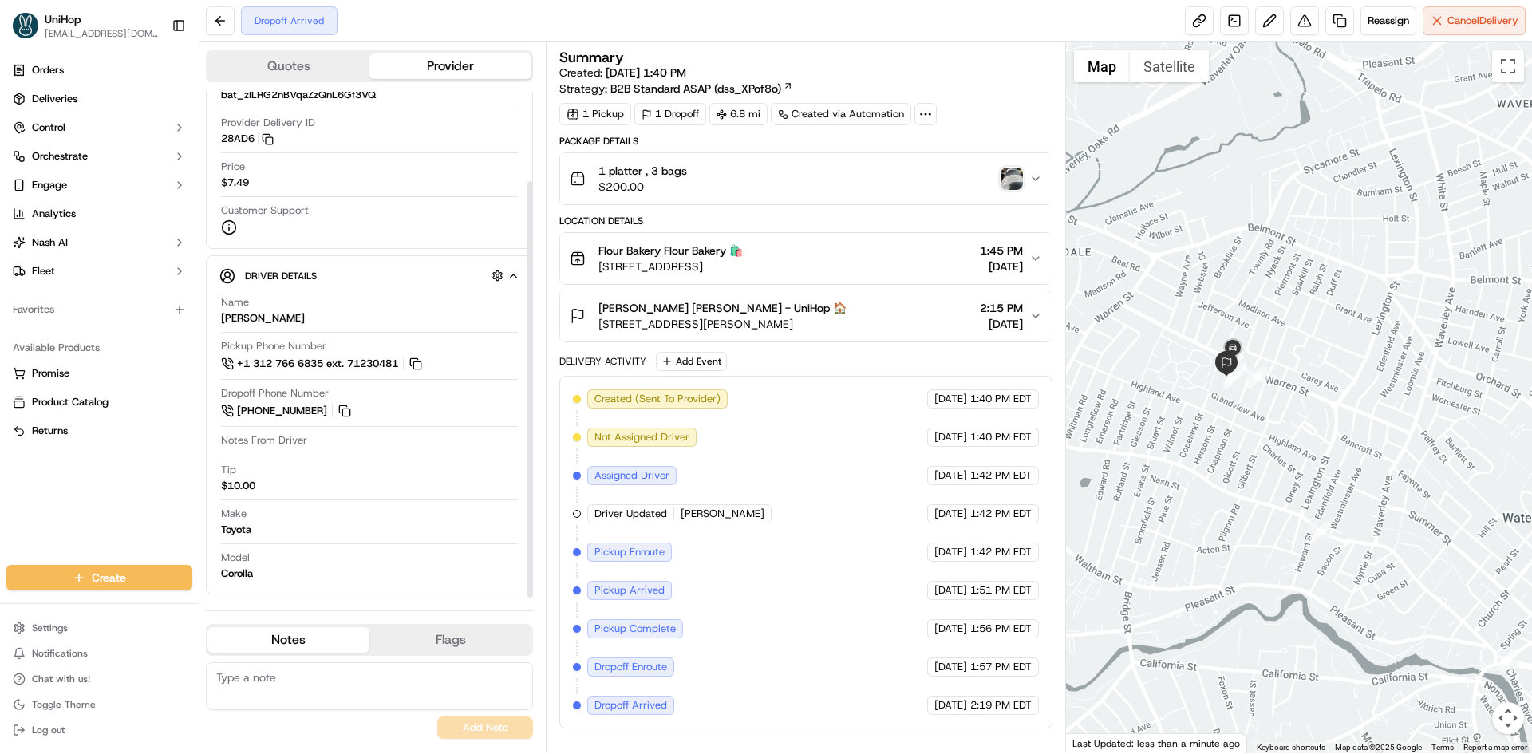
click at [826, 305] on div "[PERSON_NAME] [PERSON_NAME] - UniHop 🏠" at bounding box center [722, 308] width 248 height 16
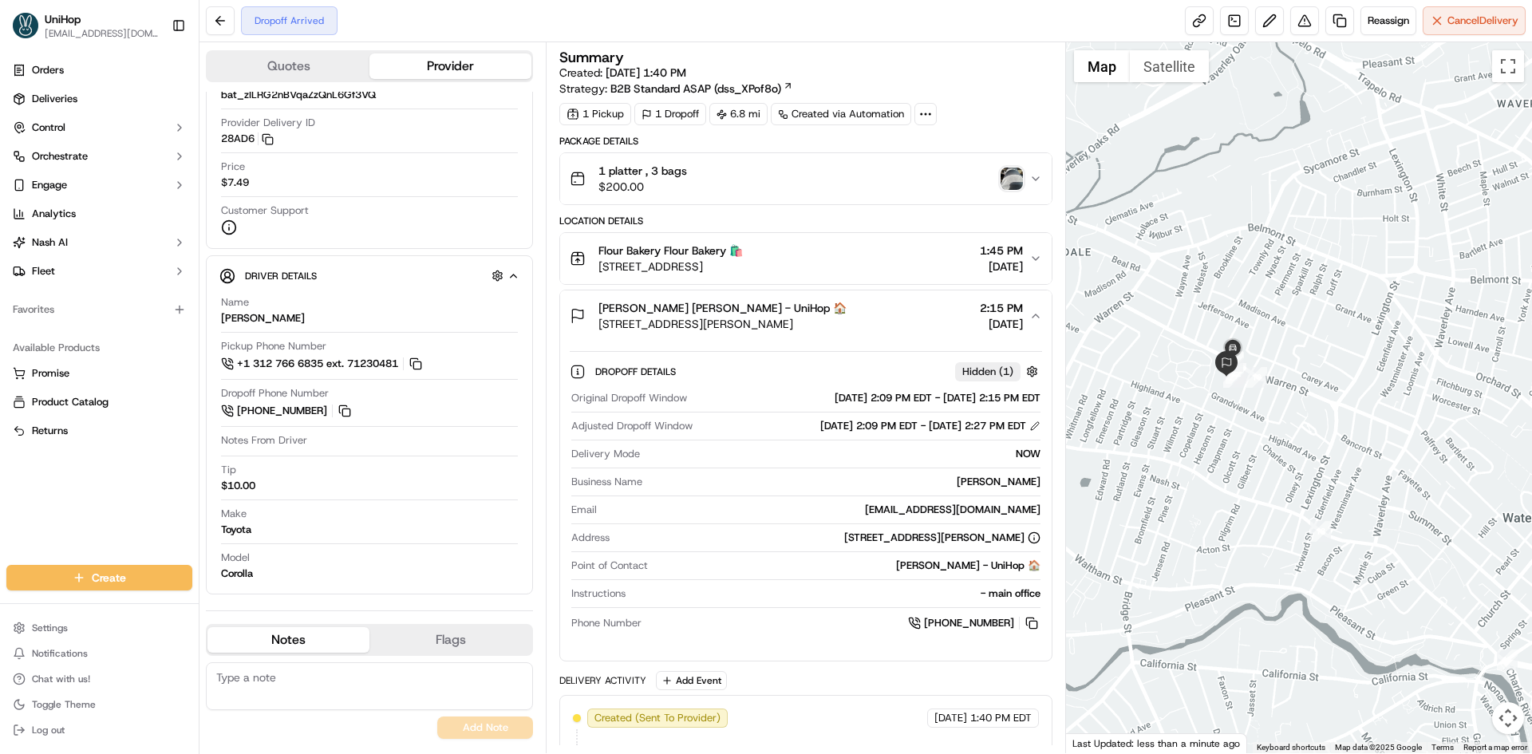
click at [879, 322] on div "Lauren Hohrer Lauren Hohrer - UniHop 🏠 246 Warren St, Watertown, MA 02472, USA …" at bounding box center [799, 316] width 459 height 32
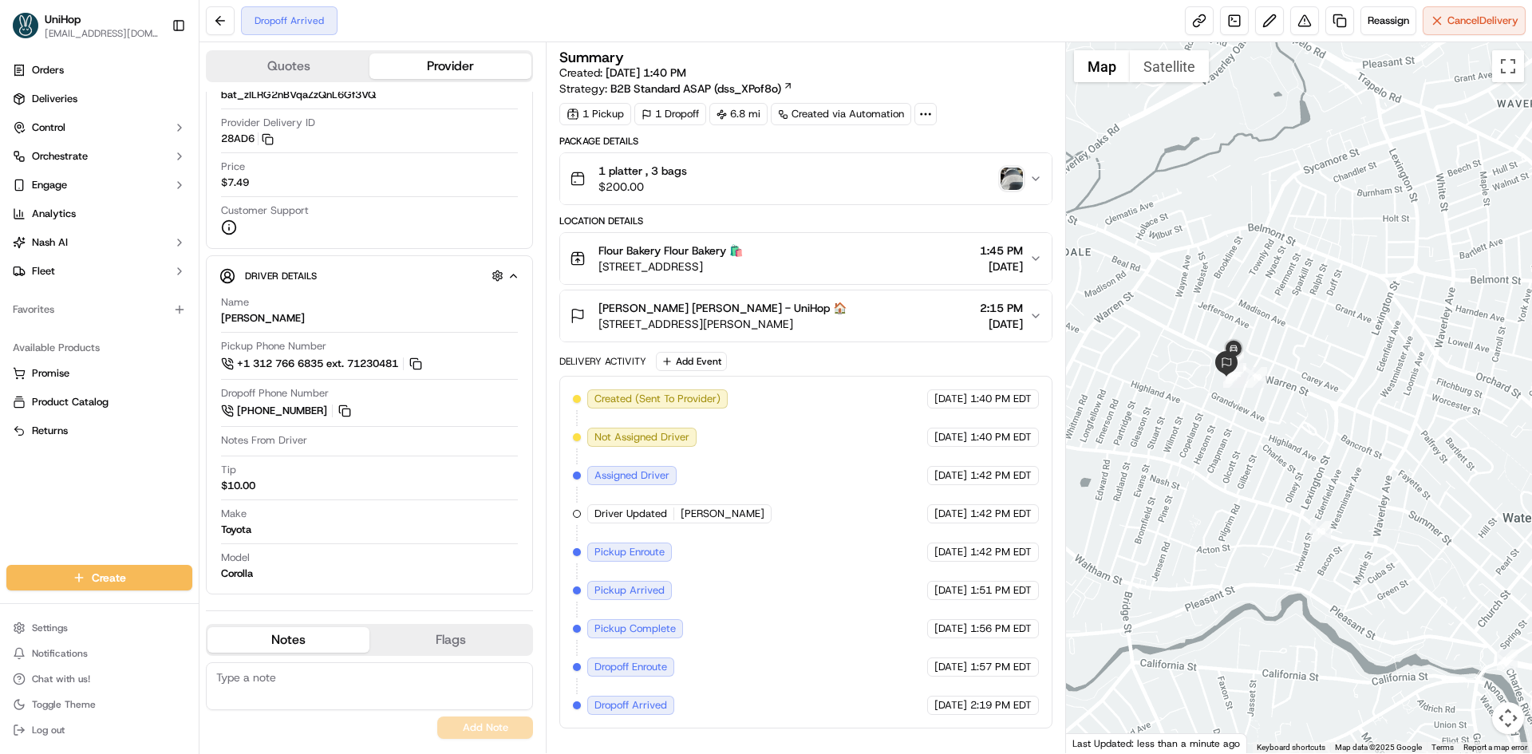
click at [1013, 179] on img "button" at bounding box center [1012, 179] width 22 height 22
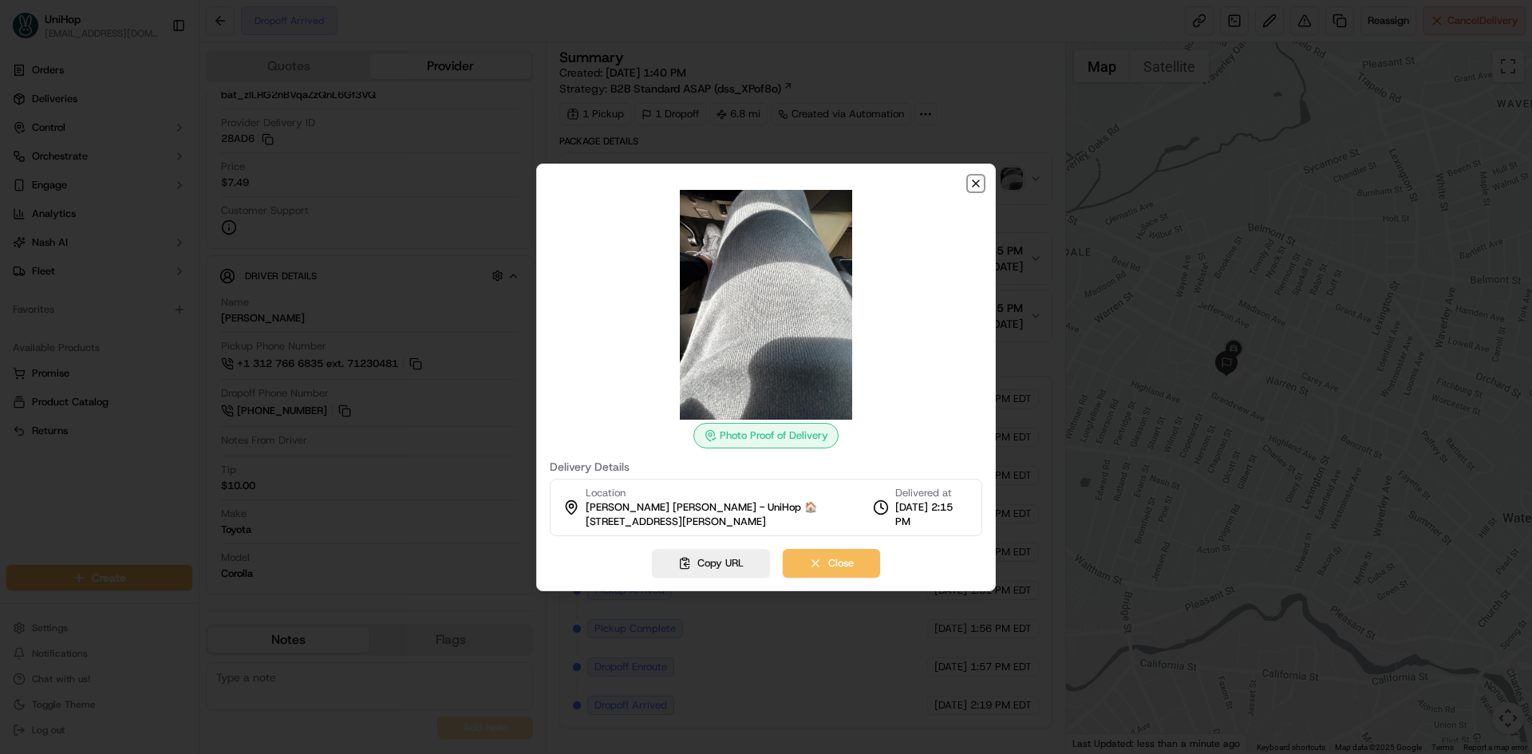
click at [976, 179] on icon "button" at bounding box center [976, 183] width 13 height 13
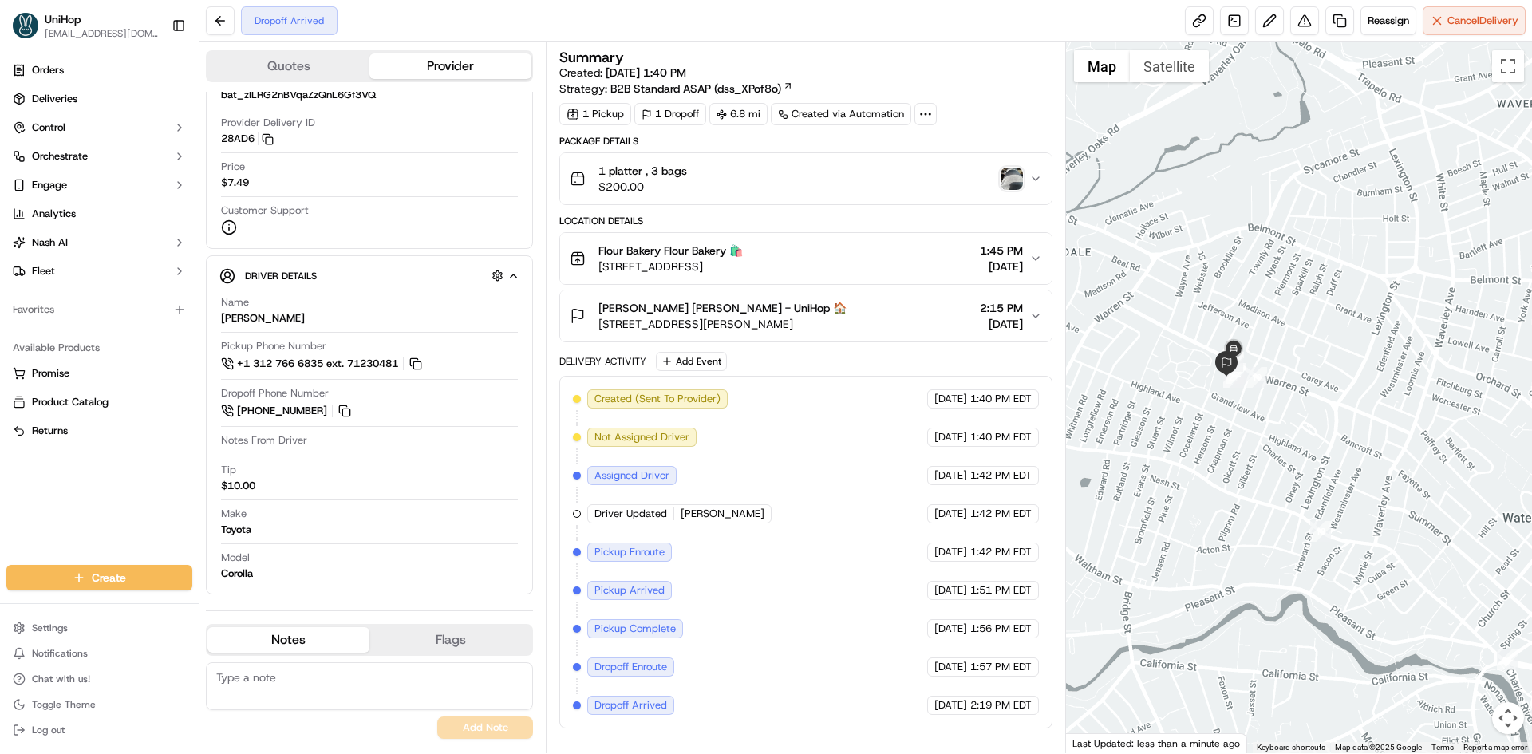
click at [1005, 179] on img "button" at bounding box center [1012, 179] width 22 height 22
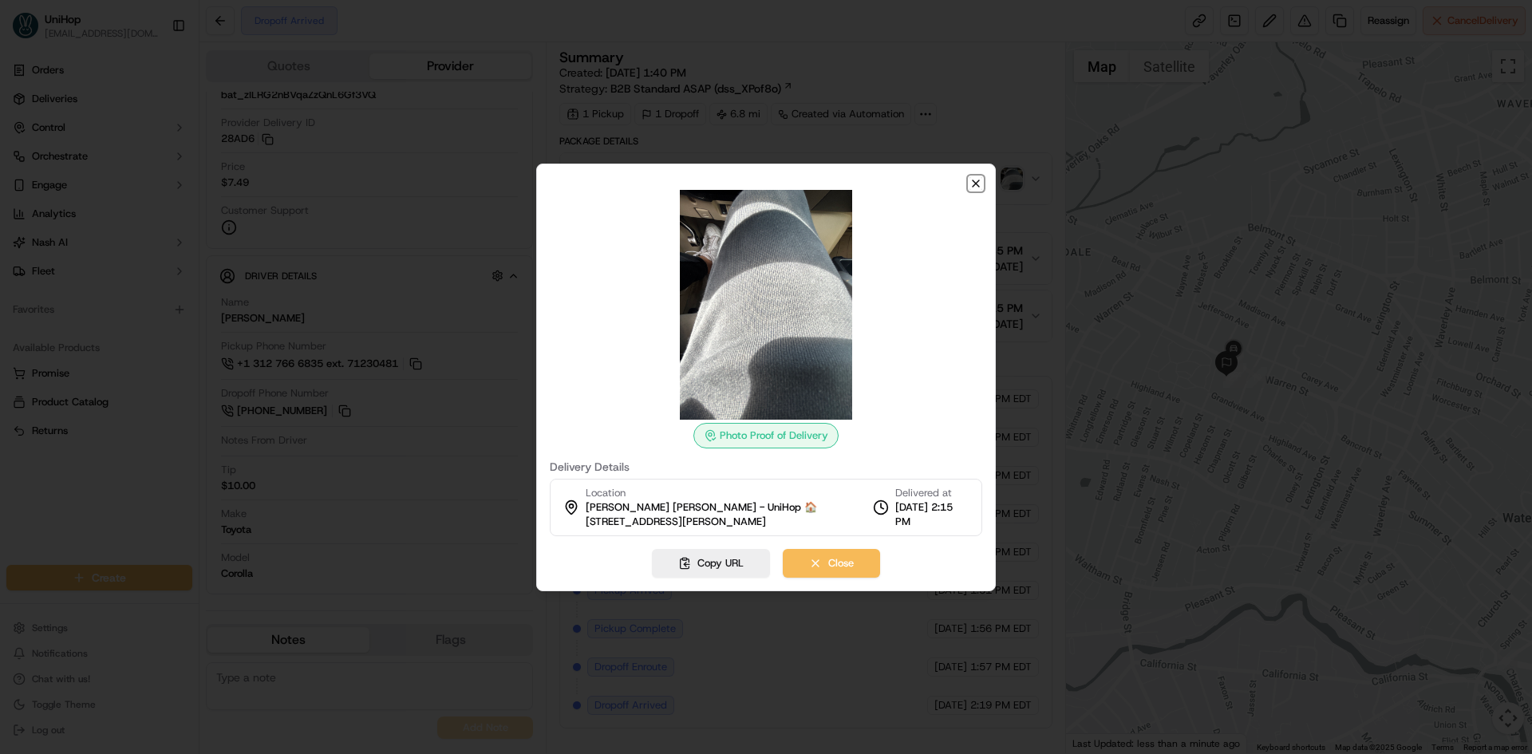
click at [975, 183] on icon "button" at bounding box center [976, 183] width 6 height 6
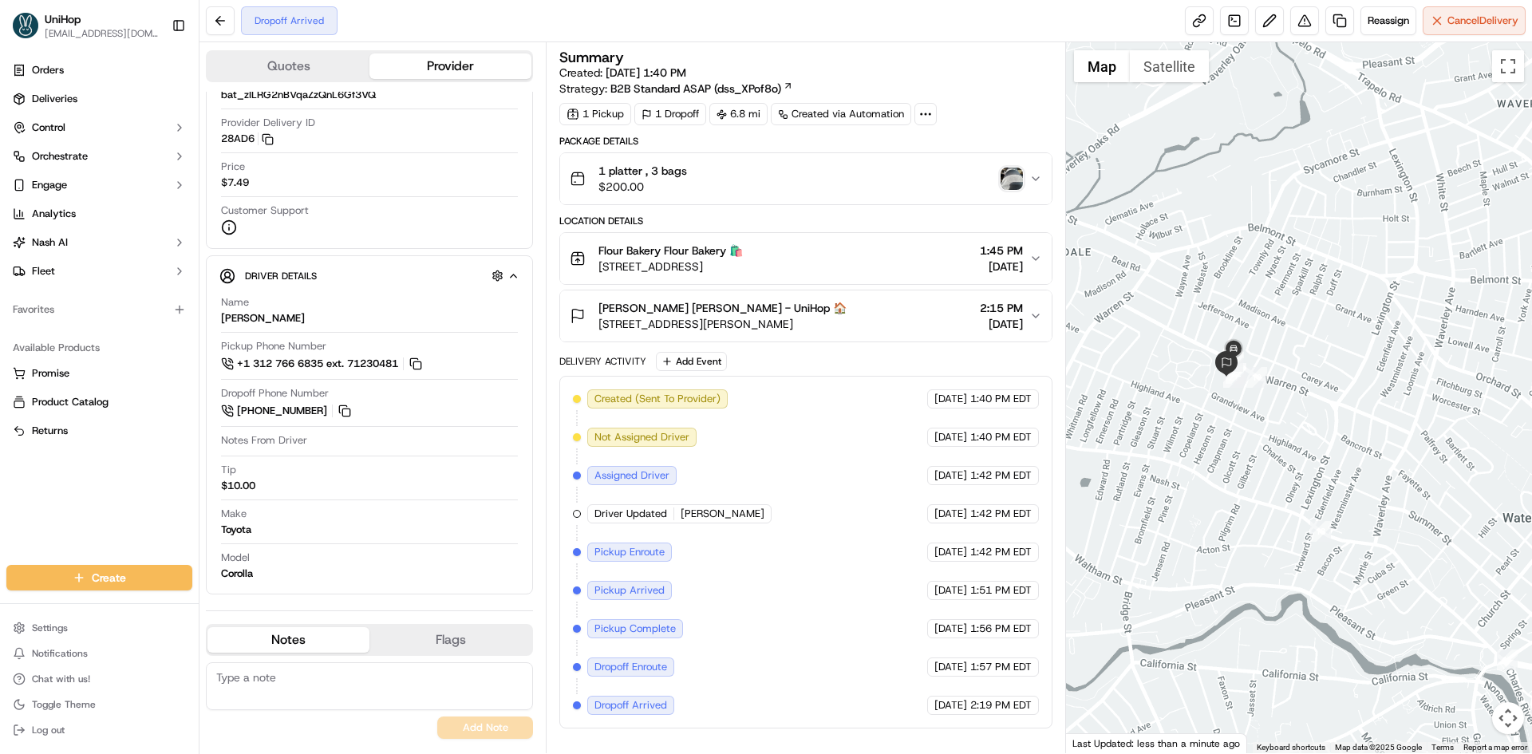
click at [1011, 181] on img "button" at bounding box center [1012, 179] width 22 height 22
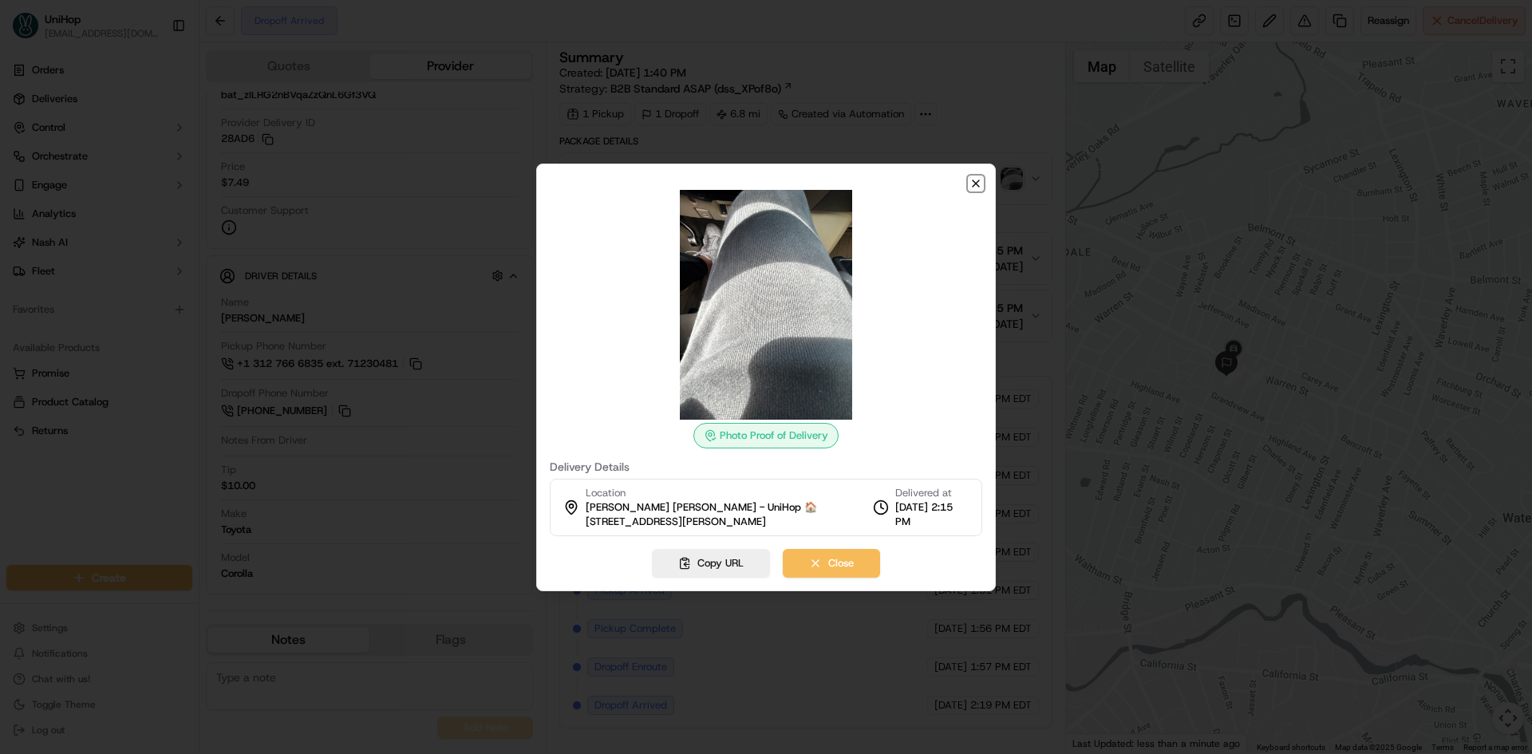
click at [976, 183] on icon "button" at bounding box center [976, 183] width 6 height 6
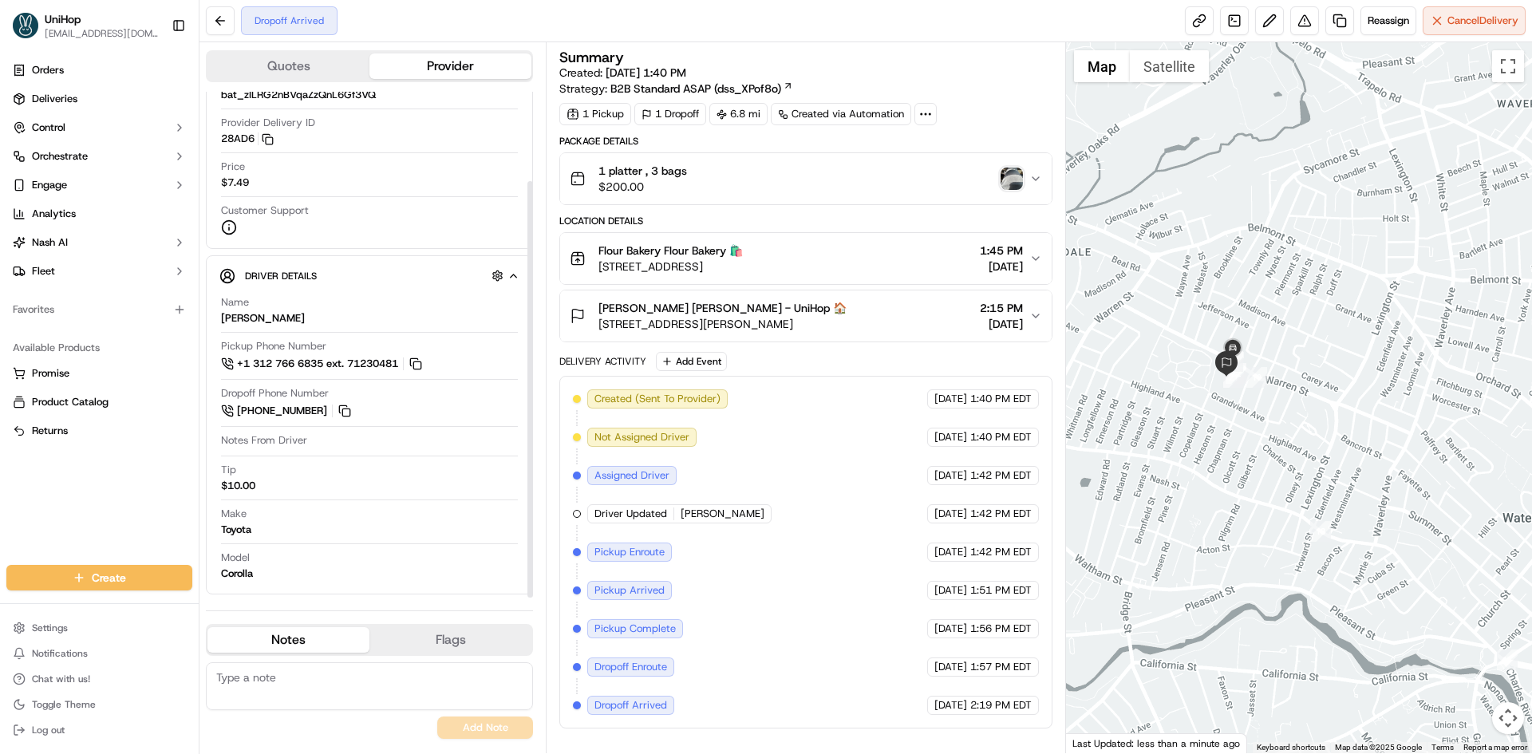
click at [286, 440] on span "Notes From Driver" at bounding box center [264, 440] width 86 height 14
click at [302, 440] on span "Notes From Driver" at bounding box center [264, 440] width 86 height 14
click at [922, 324] on div "Lauren Hohrer Lauren Hohrer - UniHop 🏠 246 Warren St, Watertown, MA 02472, USA …" at bounding box center [799, 316] width 459 height 32
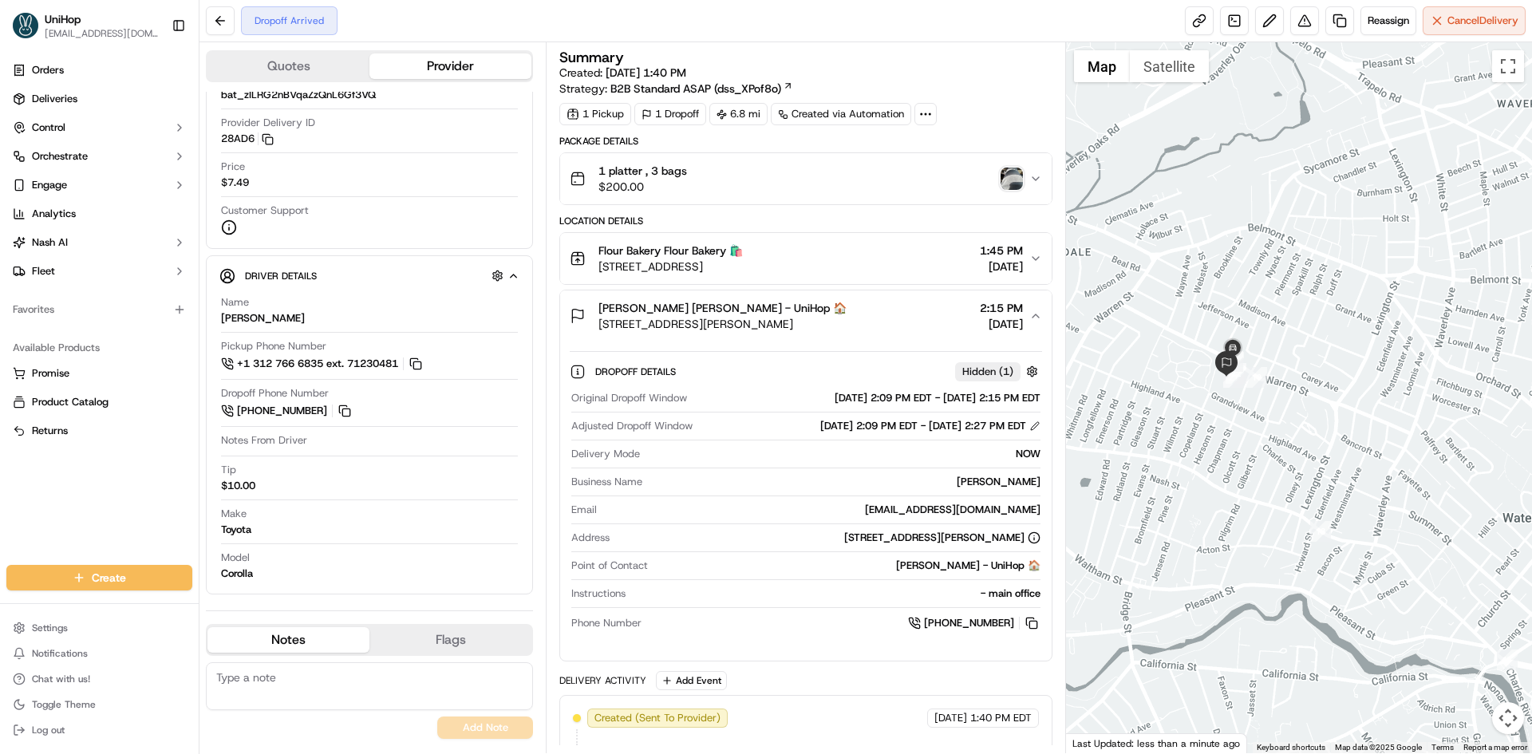
click at [907, 319] on div "Lauren Hohrer Lauren Hohrer - UniHop 🏠 246 Warren St, Watertown, MA 02472, USA …" at bounding box center [799, 316] width 459 height 32
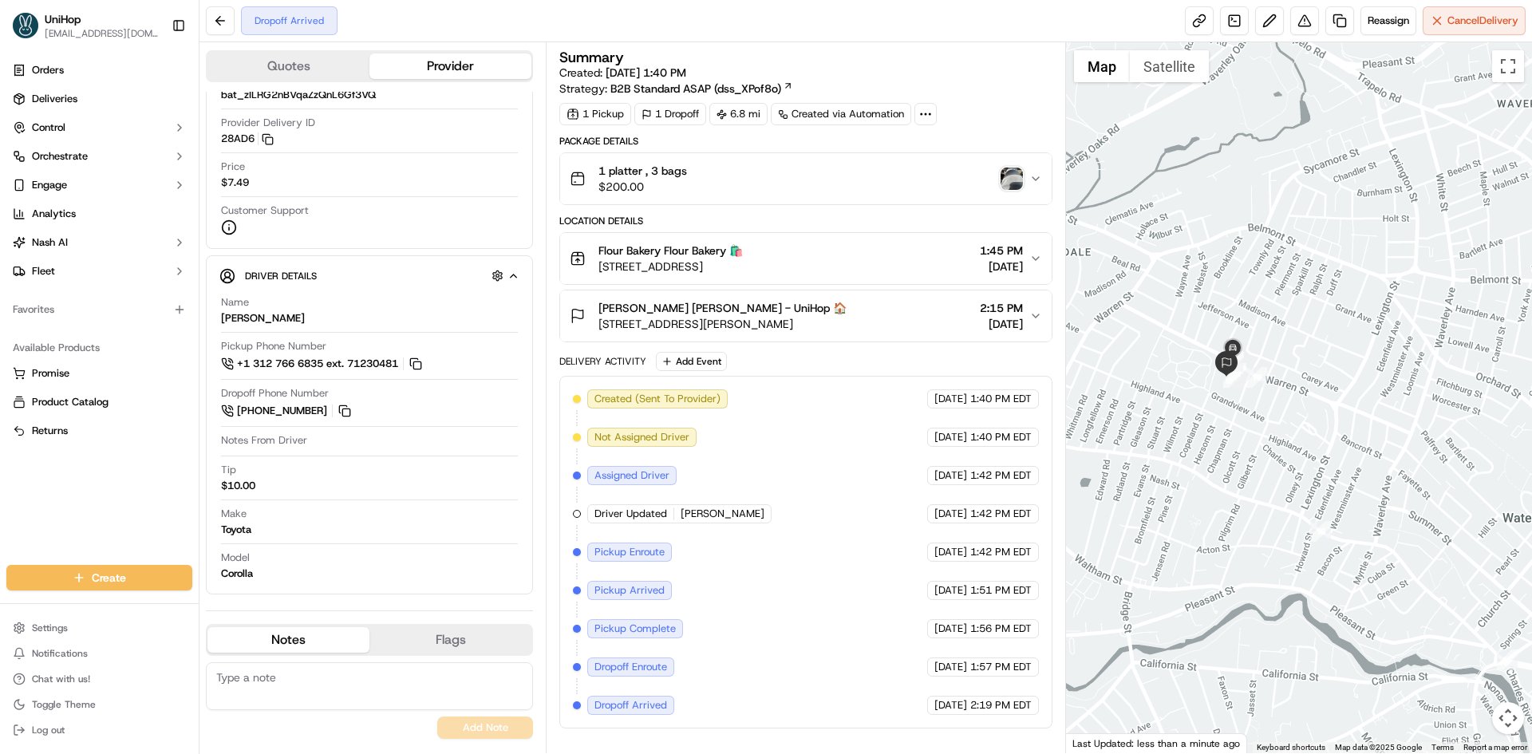
click at [907, 319] on div "Lauren Hohrer Lauren Hohrer - UniHop 🏠 246 Warren St, Watertown, MA 02472, USA …" at bounding box center [799, 316] width 459 height 32
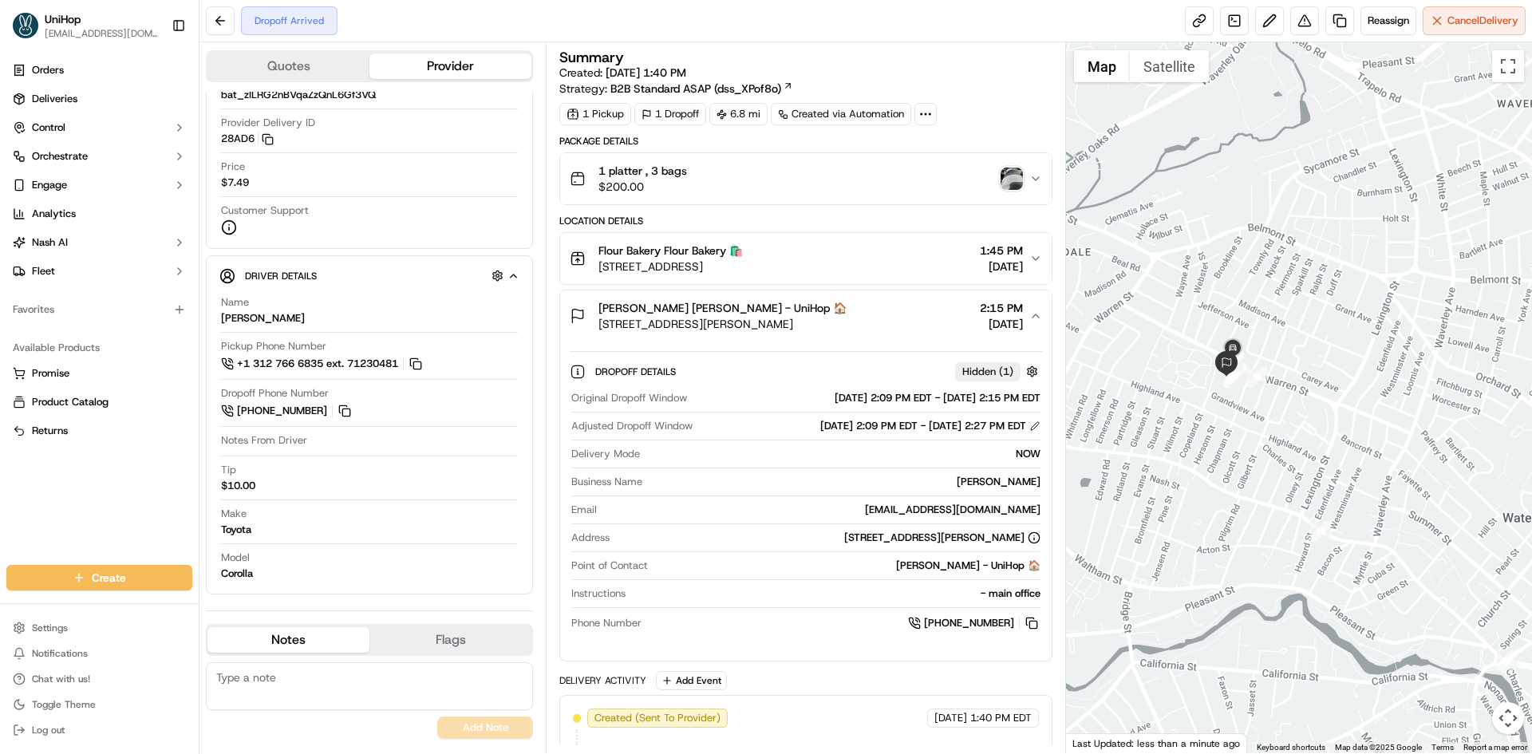
click at [906, 318] on div "Lauren Hohrer Lauren Hohrer - UniHop 🏠 246 Warren St, Watertown, MA 02472, USA …" at bounding box center [799, 316] width 459 height 32
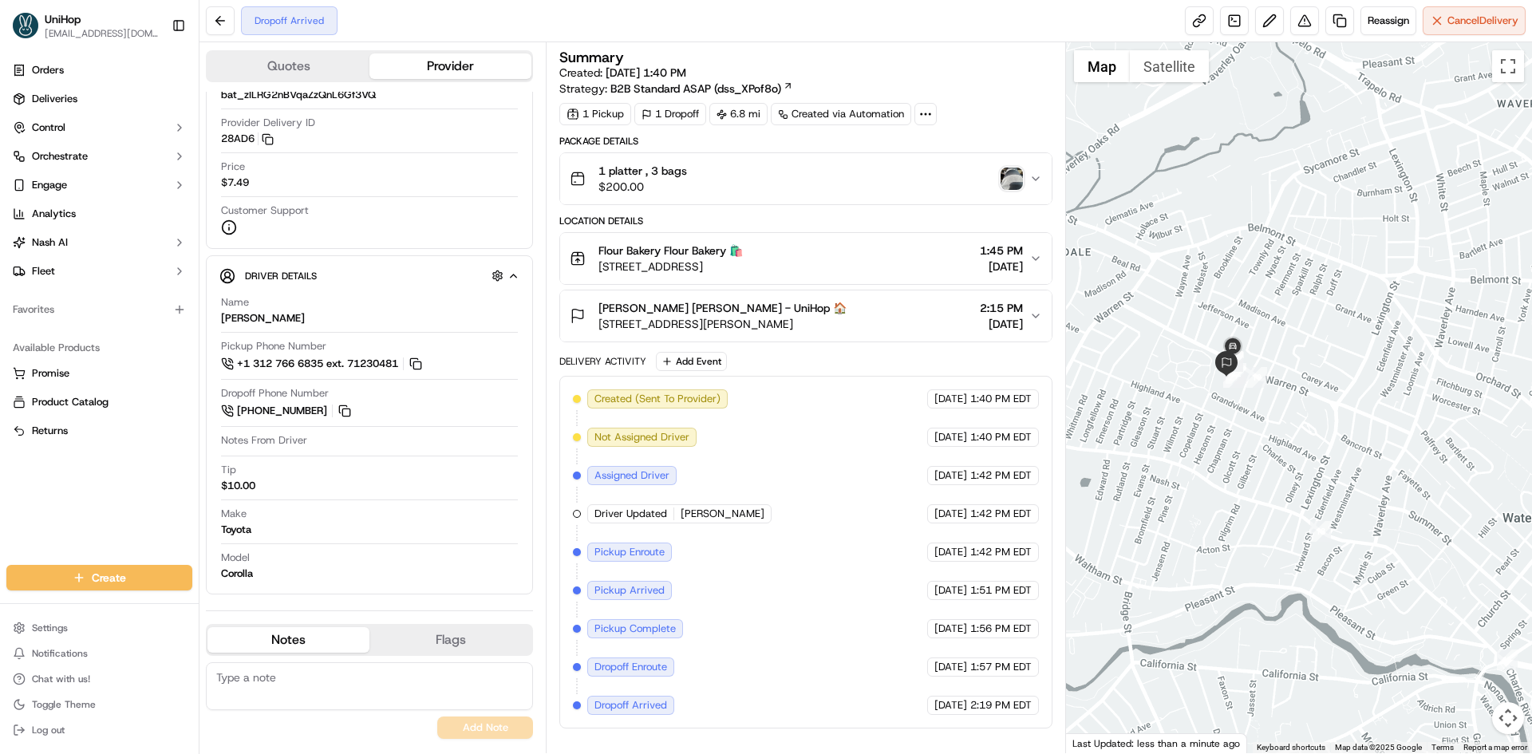
click at [895, 319] on div "Lauren Hohrer Lauren Hohrer - UniHop 🏠 246 Warren St, Watertown, MA 02472, USA …" at bounding box center [799, 316] width 459 height 32
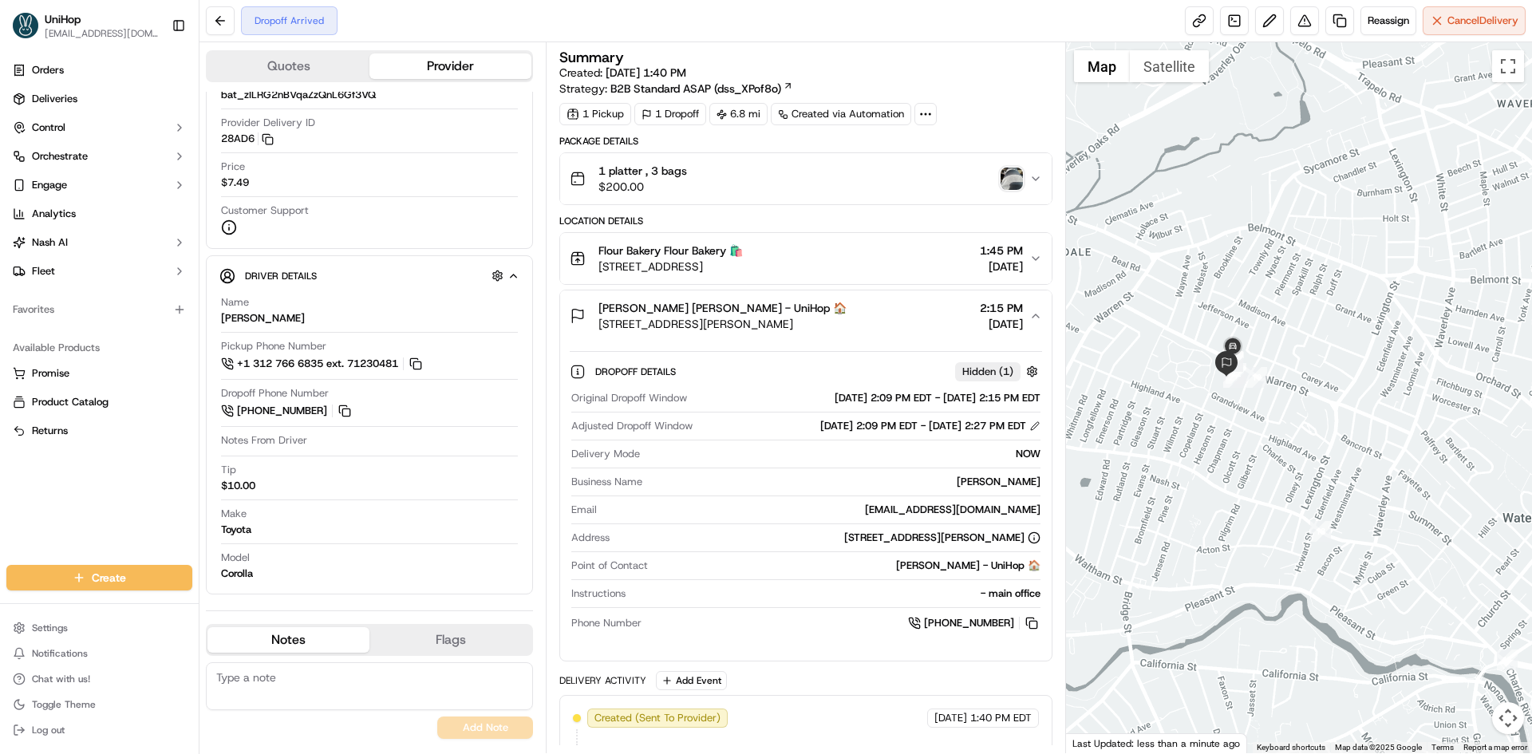
click at [894, 319] on div "Lauren Hohrer Lauren Hohrer - UniHop 🏠 246 Warren St, Watertown, MA 02472, USA …" at bounding box center [799, 316] width 459 height 32
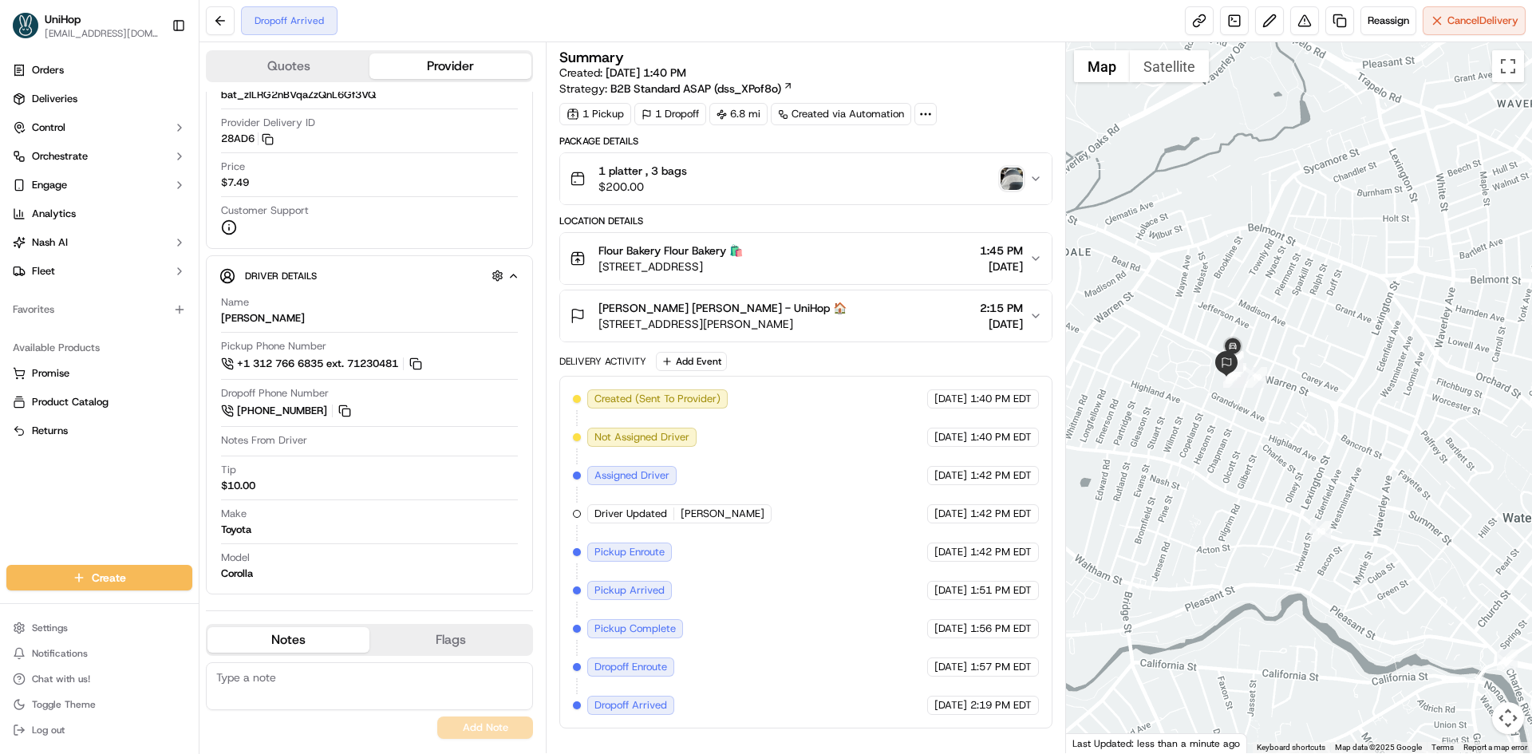
click at [846, 194] on div "1 platter , 3 bags $200.00" at bounding box center [799, 179] width 459 height 32
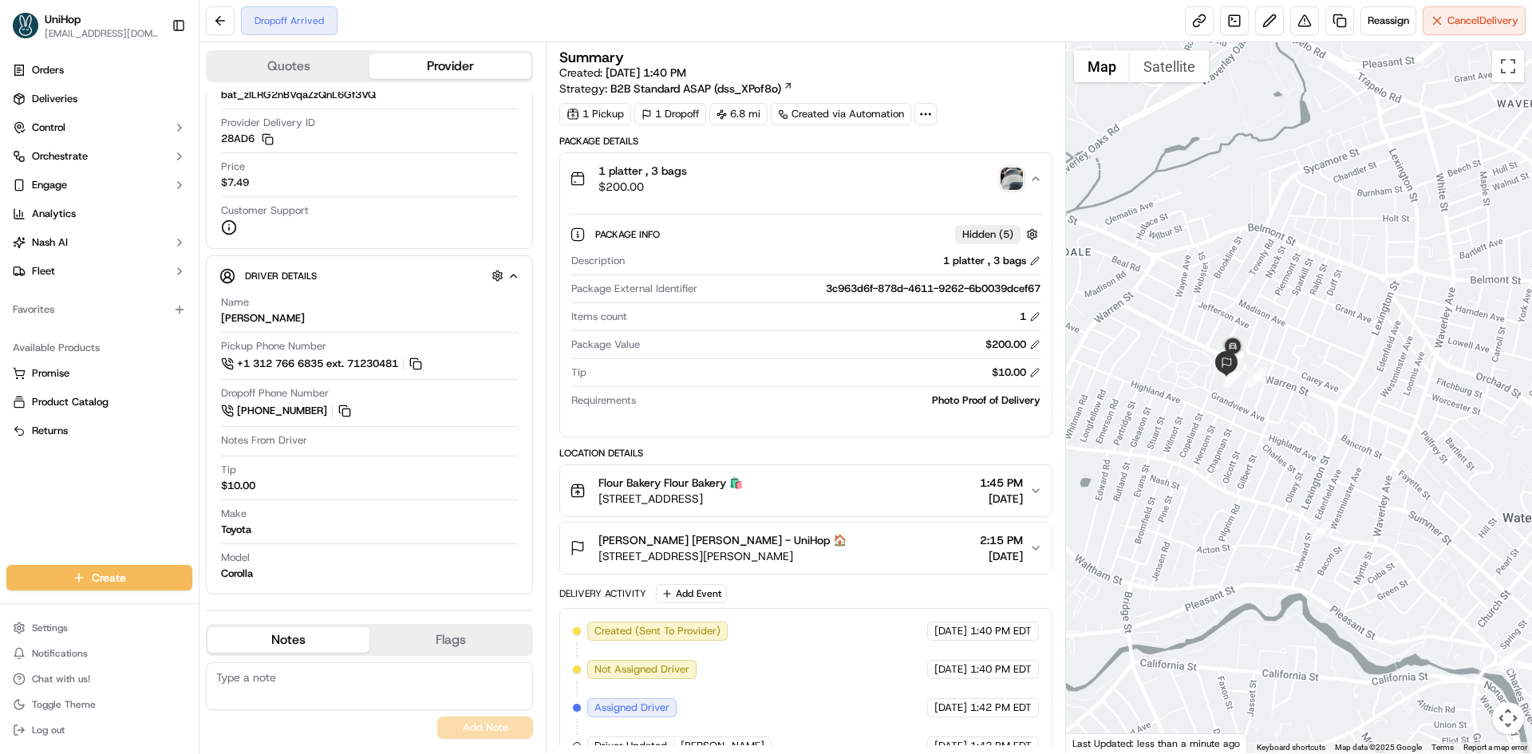
click at [846, 194] on div "1 platter , 3 bags $200.00" at bounding box center [799, 179] width 459 height 32
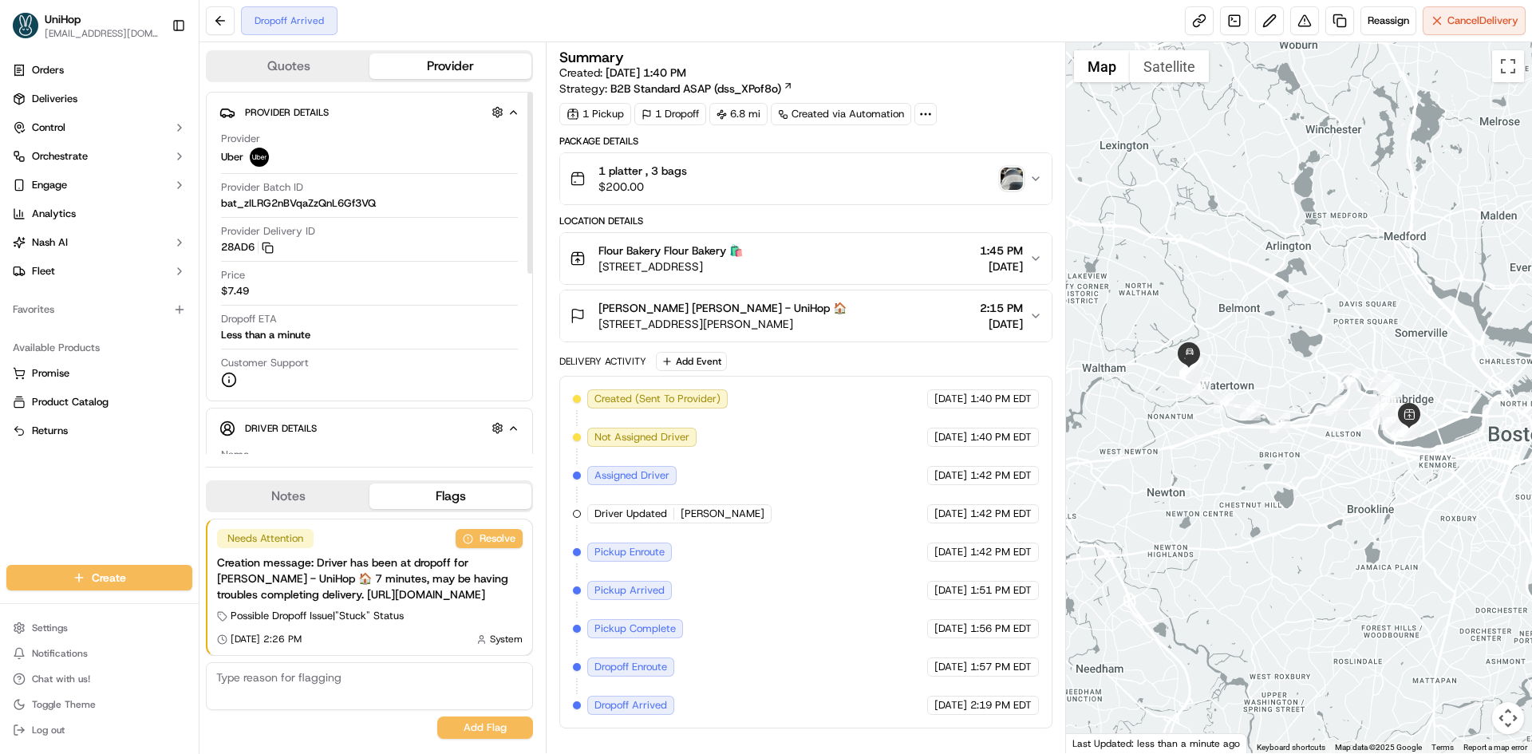
click at [311, 484] on button "Notes" at bounding box center [288, 497] width 162 height 26
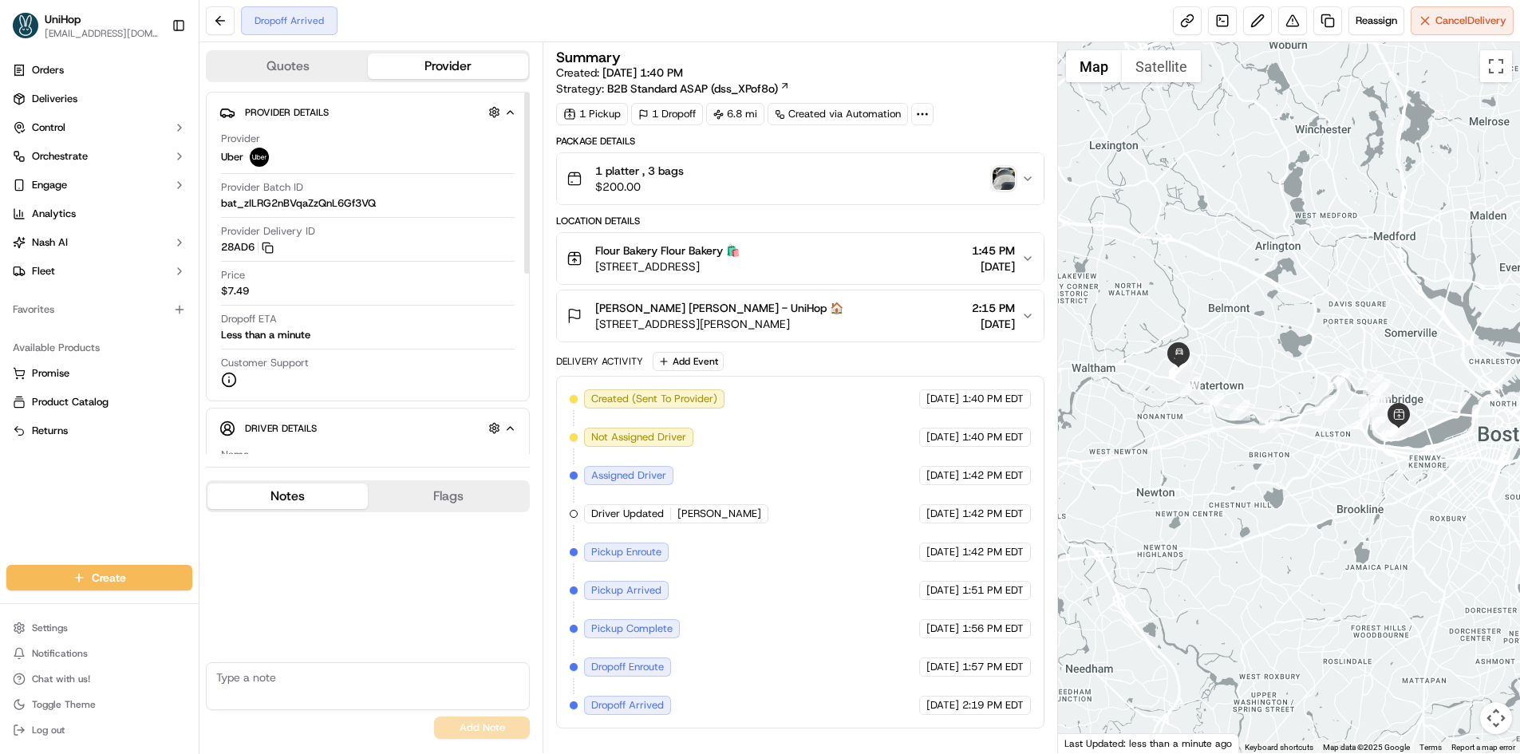
click at [311, 484] on button "Notes" at bounding box center [287, 497] width 160 height 26
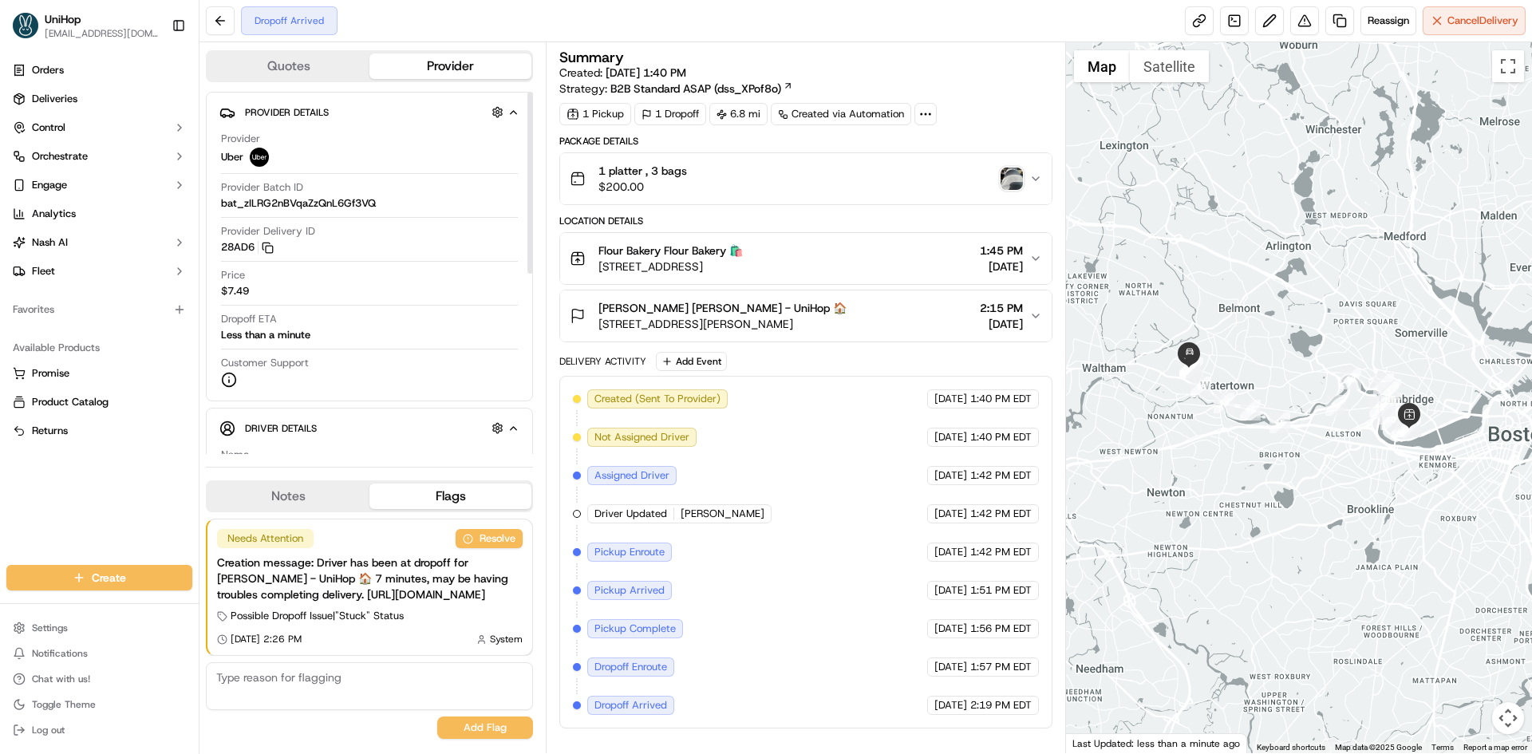
click at [292, 484] on button "Notes" at bounding box center [288, 497] width 162 height 26
click at [291, 484] on button "Notes" at bounding box center [288, 497] width 162 height 26
click at [310, 484] on button "Notes" at bounding box center [288, 497] width 162 height 26
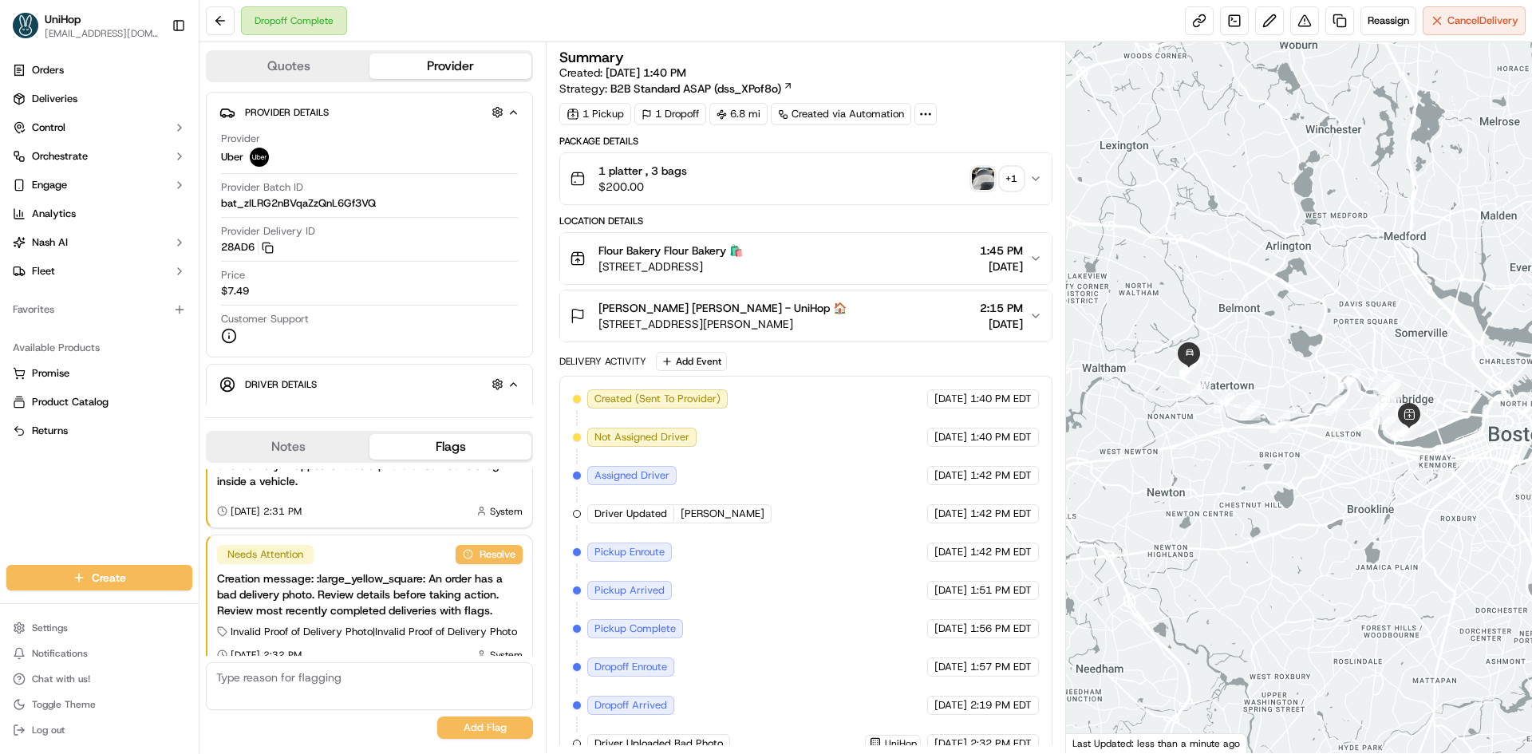
click at [0, 470] on div "Orders Deliveries Control Orchestrate Engage Analytics [PERSON_NAME] Fleet Favo…" at bounding box center [99, 301] width 199 height 501
click at [315, 449] on button "Notes" at bounding box center [288, 447] width 162 height 26
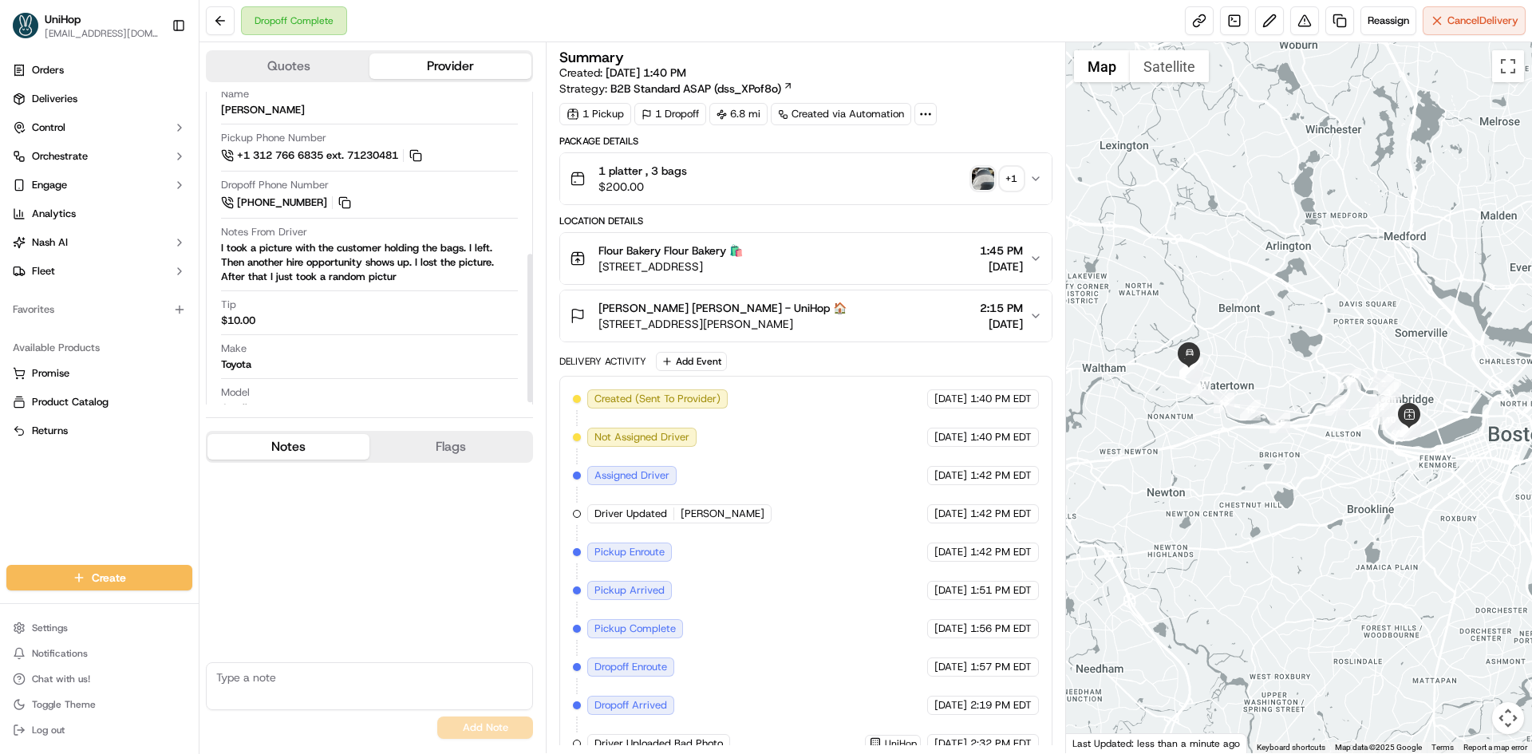
scroll to position [345, 0]
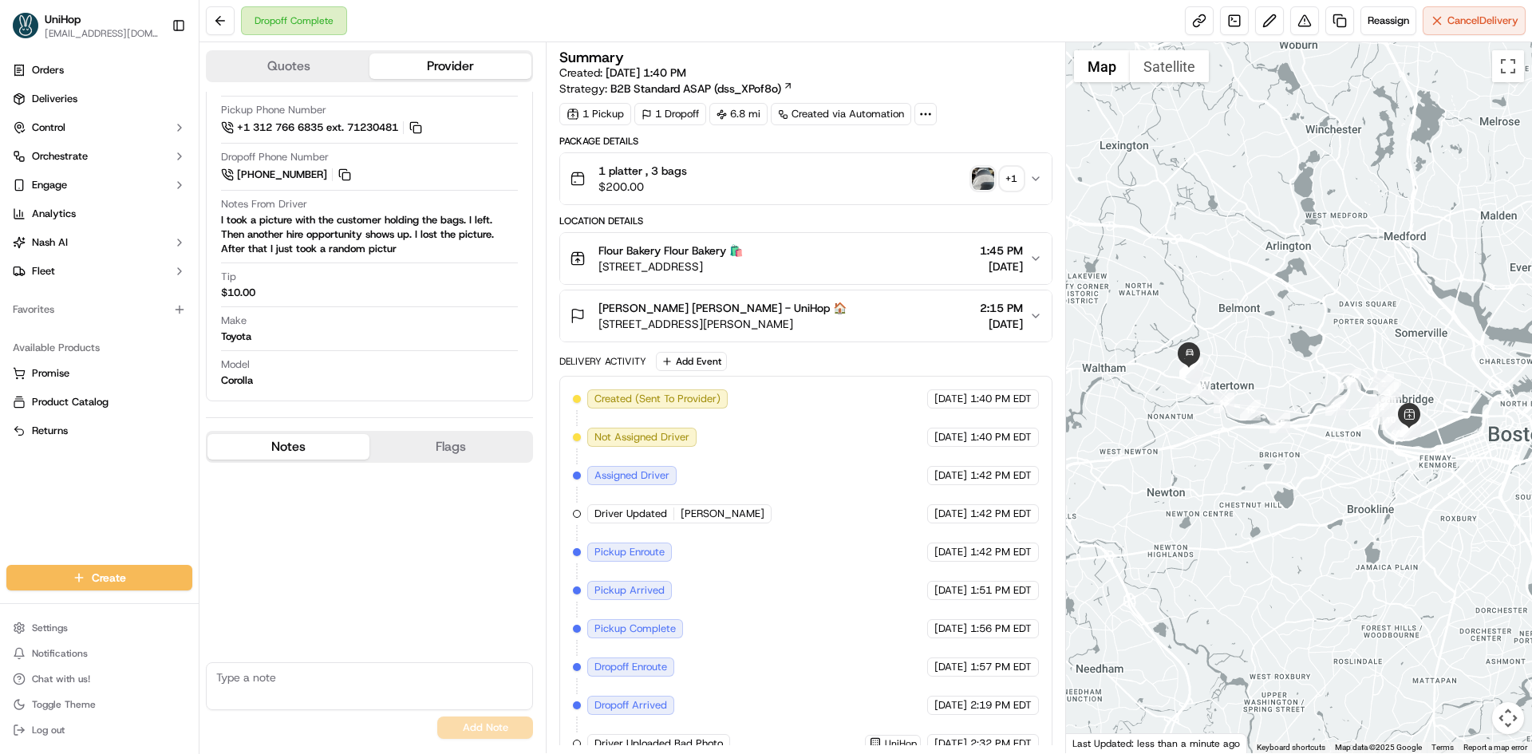
click at [1011, 183] on div "+ 1" at bounding box center [1012, 179] width 22 height 22
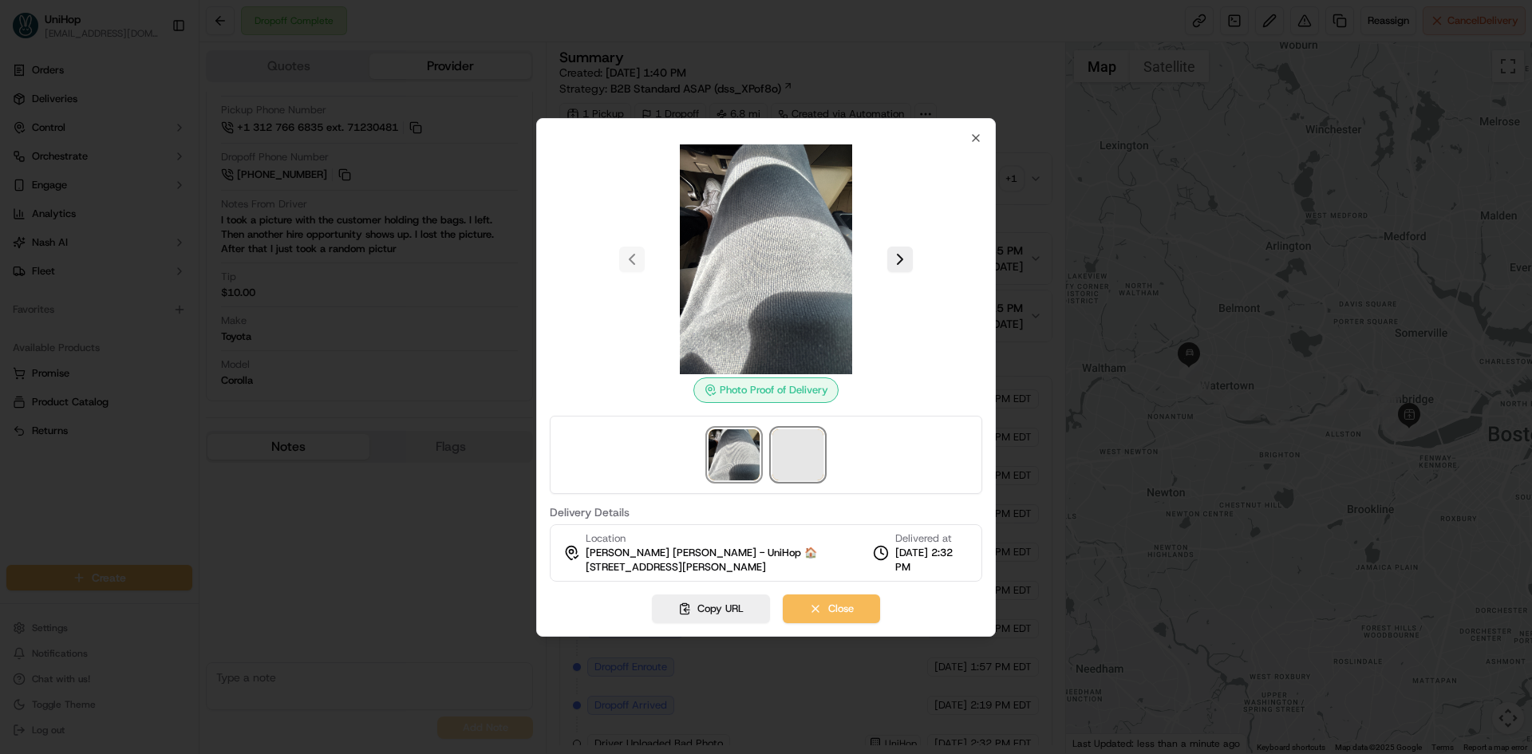
click at [803, 465] on span at bounding box center [797, 454] width 51 height 51
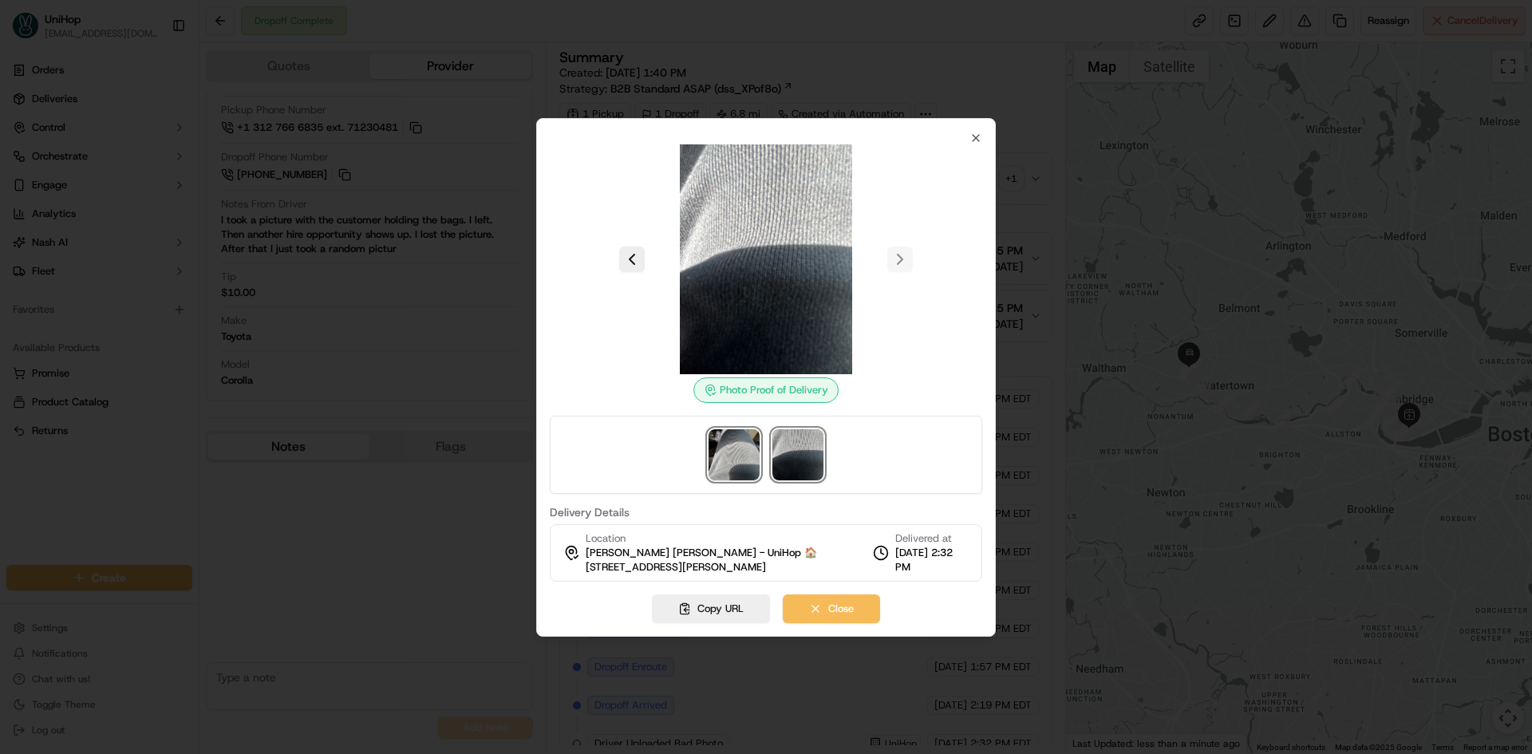
click at [739, 463] on img at bounding box center [734, 454] width 51 height 51
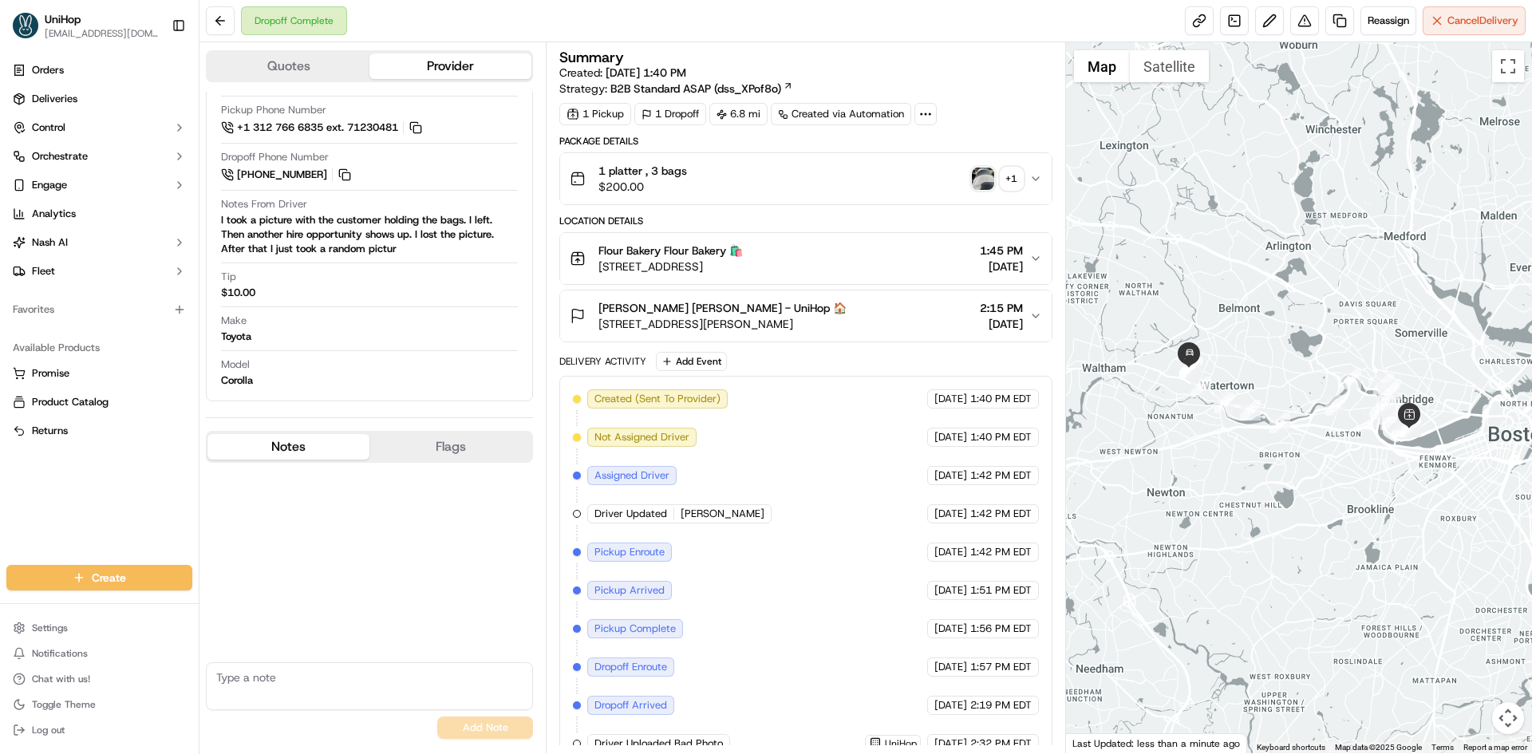
click at [0, 491] on div "Orders Deliveries Control Orchestrate Engage Analytics [PERSON_NAME] Fleet Favo…" at bounding box center [99, 301] width 199 height 501
click at [1226, 31] on link at bounding box center [1234, 20] width 29 height 29
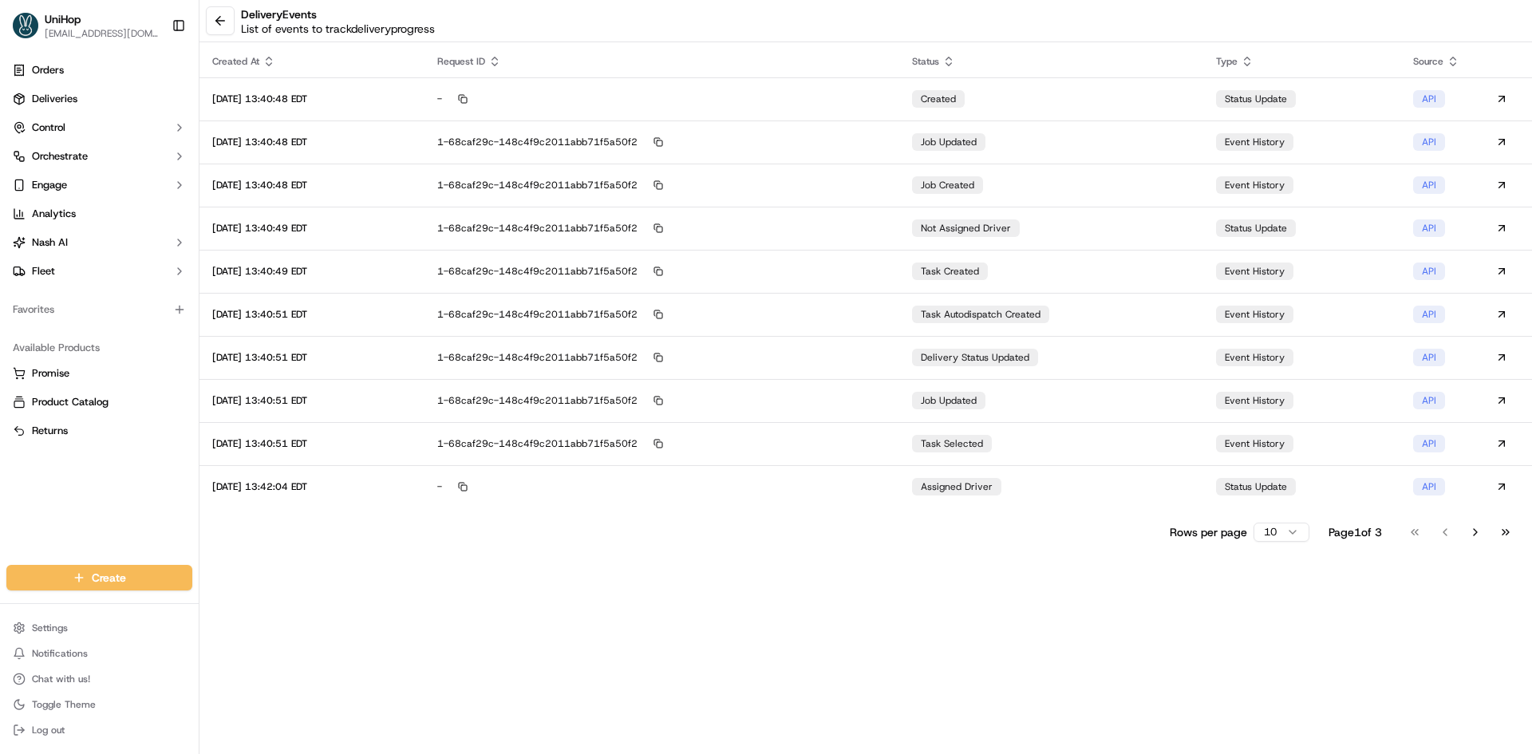
click at [1514, 543] on button "Go to last page" at bounding box center [1505, 532] width 27 height 22
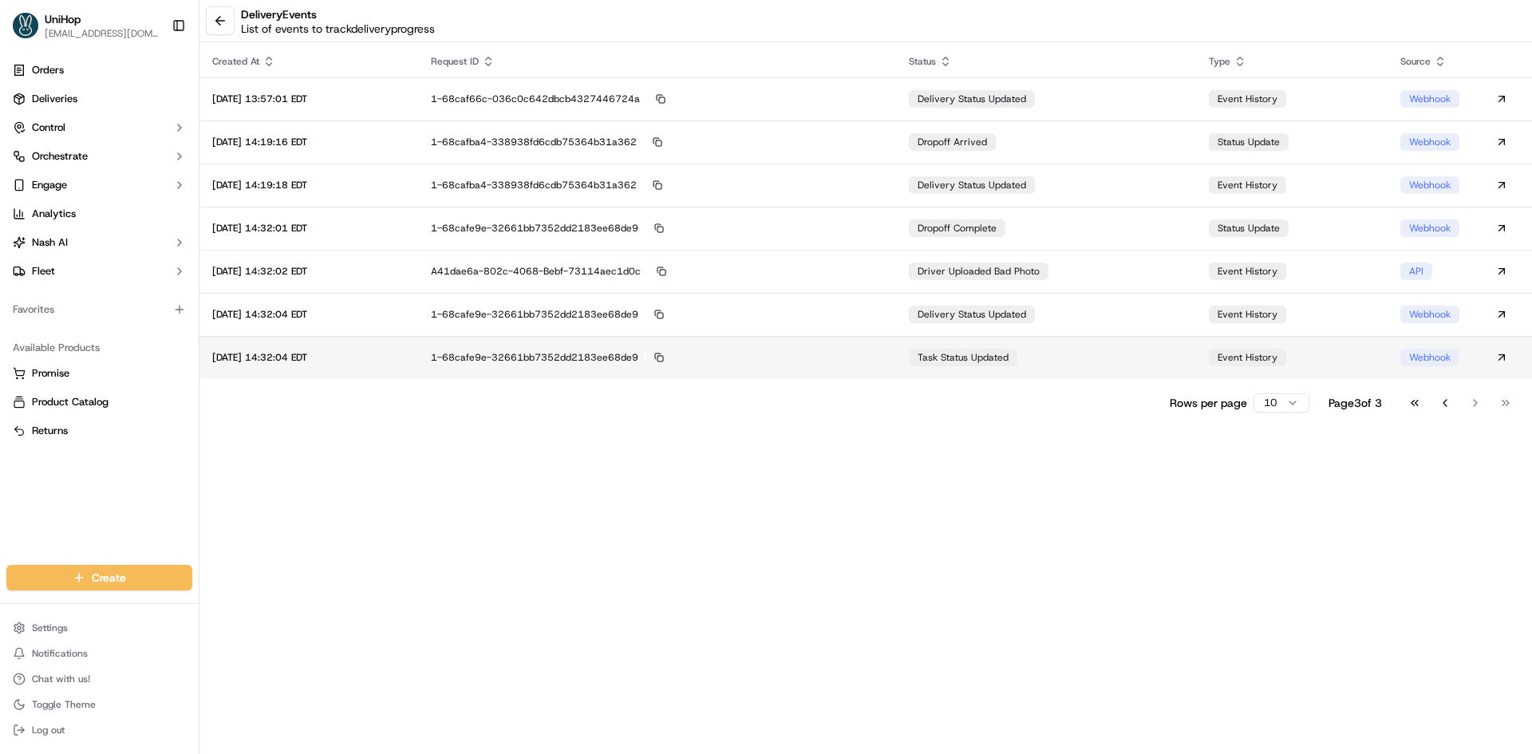
click at [997, 357] on span "task status updated" at bounding box center [963, 357] width 91 height 13
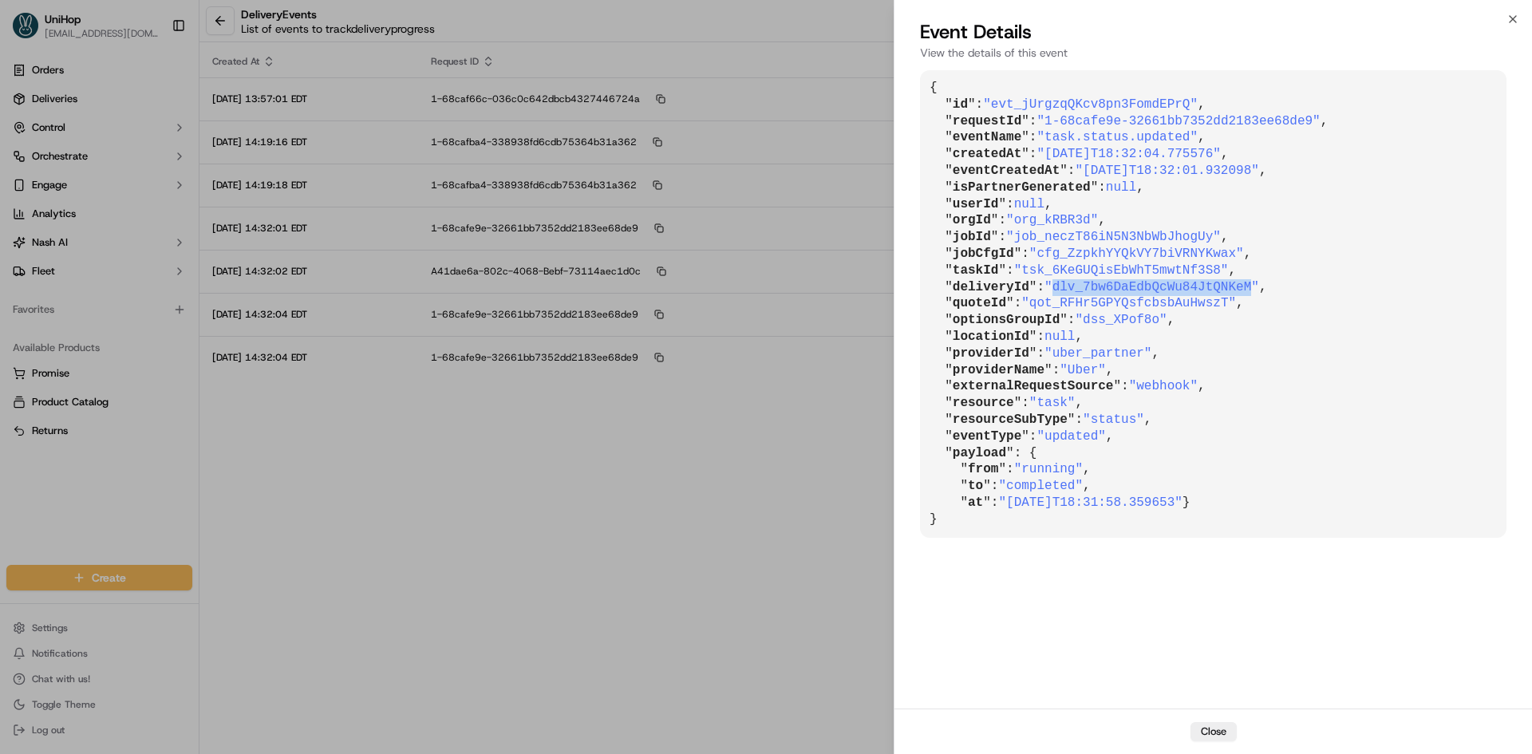
drag, startPoint x: 1052, startPoint y: 290, endPoint x: 1228, endPoint y: 290, distance: 176.4
click at [1228, 290] on span ""dlv_7bw6DaEdbQcWu84JtQNKeM"" at bounding box center [1152, 287] width 215 height 14
copy span "dlv_7bw6DaEdbQcWu84JtQNKeM"
